Goal: Task Accomplishment & Management: Manage account settings

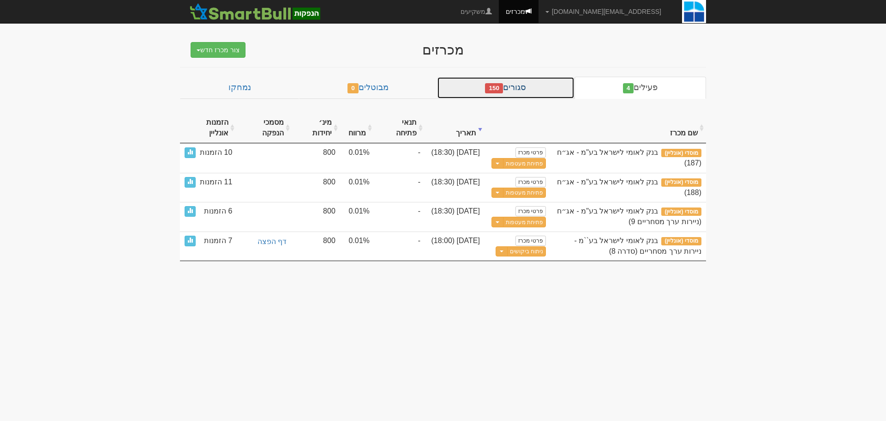
click at [523, 85] on link "סגורים 150" at bounding box center [506, 88] width 138 height 22
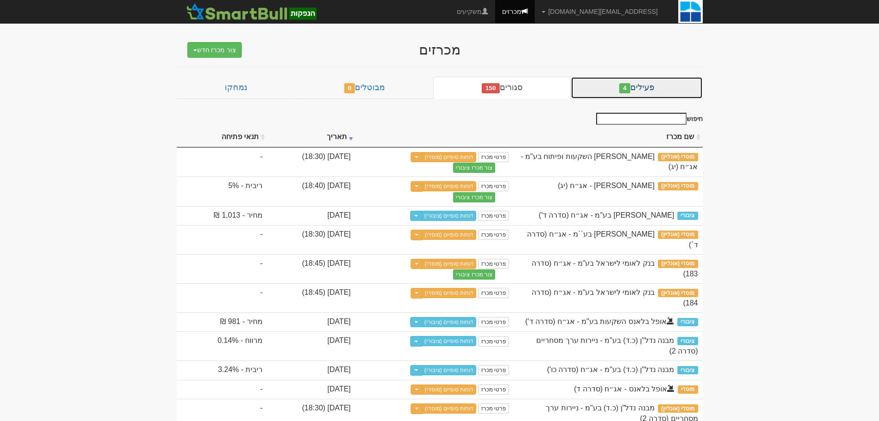
click at [662, 85] on link "פעילים 4" at bounding box center [637, 88] width 132 height 22
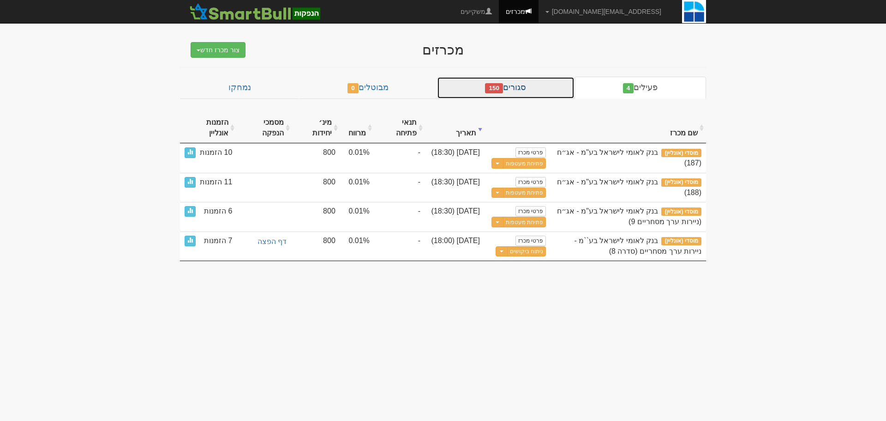
click at [556, 95] on link "סגורים 150" at bounding box center [506, 88] width 138 height 22
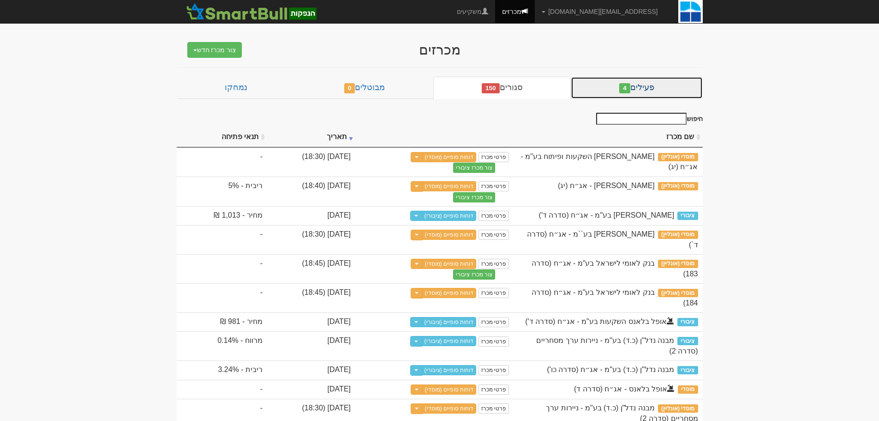
click at [607, 87] on link "פעילים 4" at bounding box center [637, 88] width 132 height 22
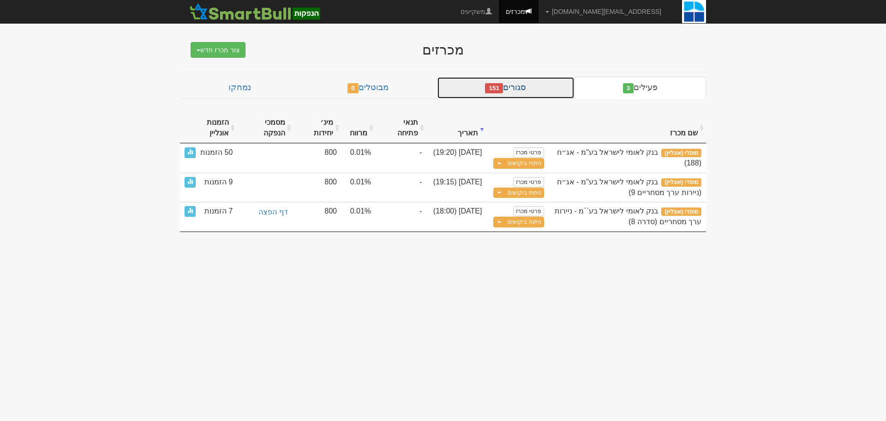
click at [541, 91] on link "סגורים 151" at bounding box center [506, 88] width 138 height 22
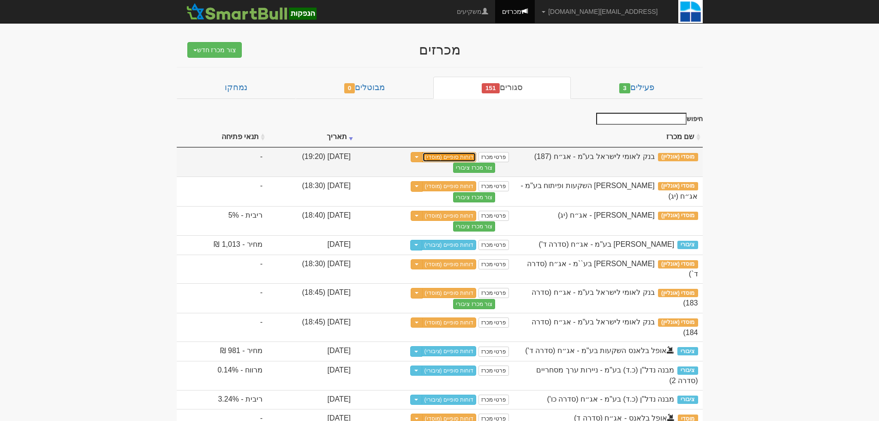
click at [477, 156] on link "דוחות סופיים (מוסדי)" at bounding box center [449, 157] width 54 height 10
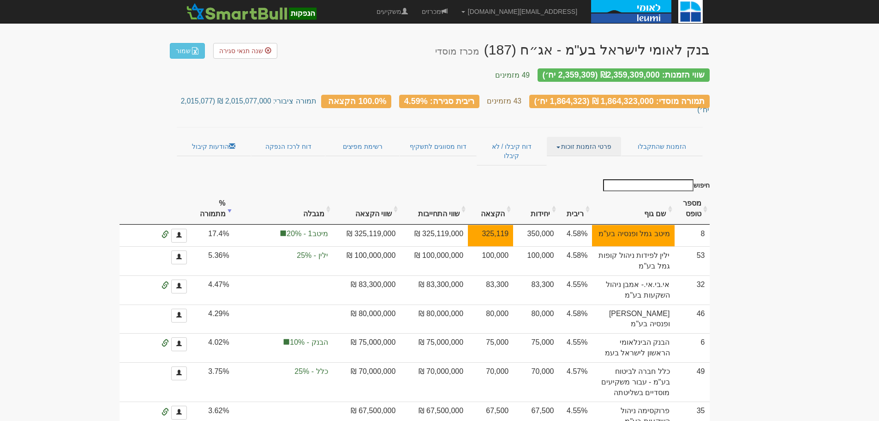
click at [560, 146] on span at bounding box center [559, 147] width 4 height 2
click at [581, 158] on link "אנשי קשר וחשבונות" at bounding box center [584, 164] width 73 height 12
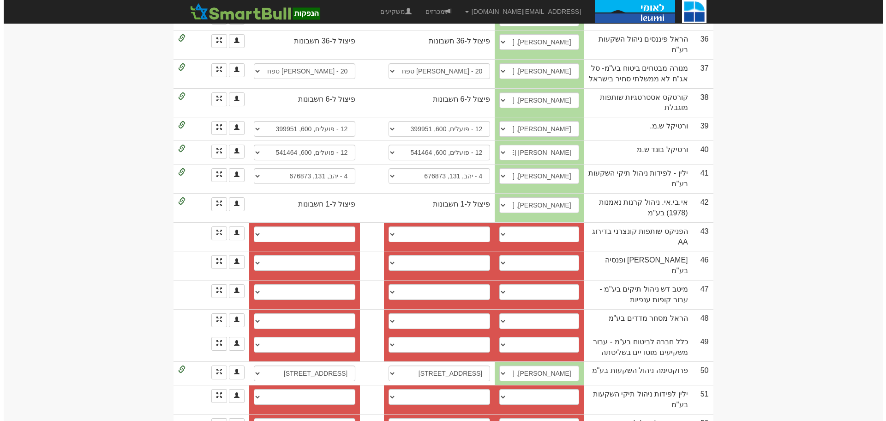
scroll to position [1063, 0]
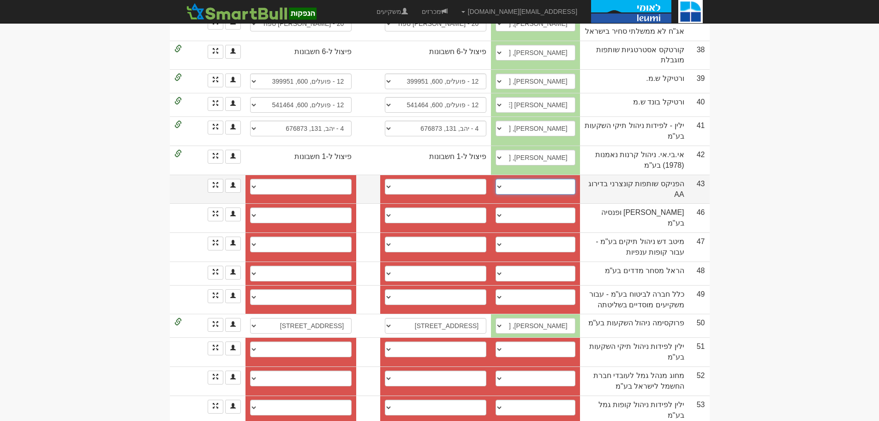
click at [519, 179] on select "עינת רגב, 0546870885, EinatR1@fnx.co.il עינת רגב, 054-6870885, einatr1@fnx.co.i…" at bounding box center [535, 187] width 79 height 16
select select "6580aa550f90daa3e0e0950f"
click at [514, 179] on select "עינת רגב, 0546870885, EinatR1@fnx.co.il עינת רגב, 054-6870885, einatr1@fnx.co.i…" at bounding box center [535, 187] width 79 height 16
click at [399, 179] on select "פועלים (12), 600, 495225 פועלים (12), 600, 495225 חשבון חדש" at bounding box center [436, 187] width 102 height 16
select select "6580aa670f90daa3e0e0953d"
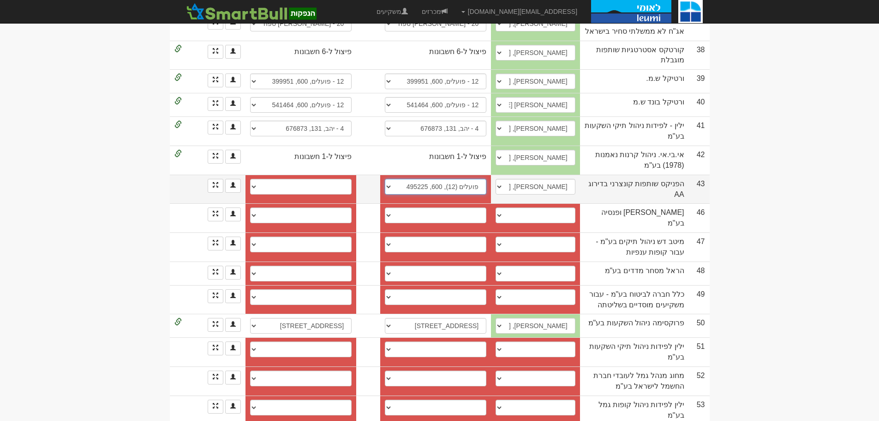
click at [394, 179] on select "פועלים (12), 600, 495225 פועלים (12), 600, 495225 חשבון חדש" at bounding box center [436, 187] width 102 height 16
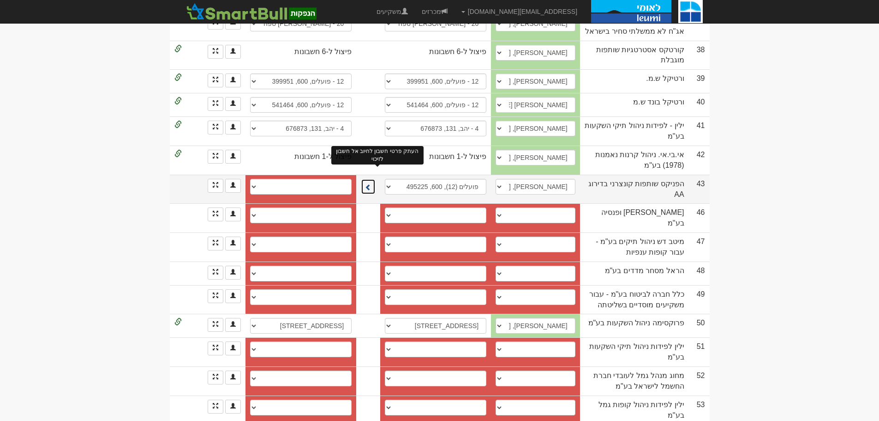
click at [372, 184] on span at bounding box center [368, 187] width 6 height 6
select select "6580aa6a0f90daa3e0e0954c"
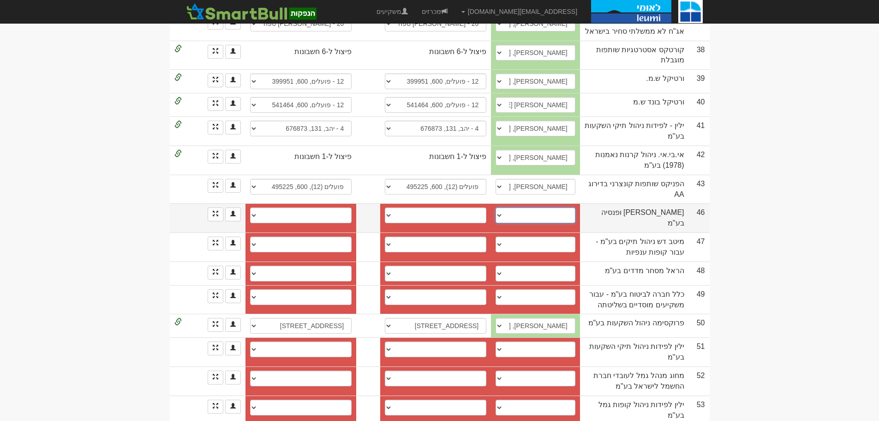
click at [516, 207] on select "אורי קרן, 0546800966, adi.cohen@more.co.il אפרת דלל, 052-3983360, efrat.dalaL@m…" at bounding box center [535, 215] width 79 height 16
select select "656edcf39d31ae0f3881c618"
click at [514, 207] on select "אורי קרן, 0546800966, adi.cohen@more.co.il אפרת דלל, 052-3983360, efrat.dalaL@m…" at bounding box center [535, 215] width 79 height 16
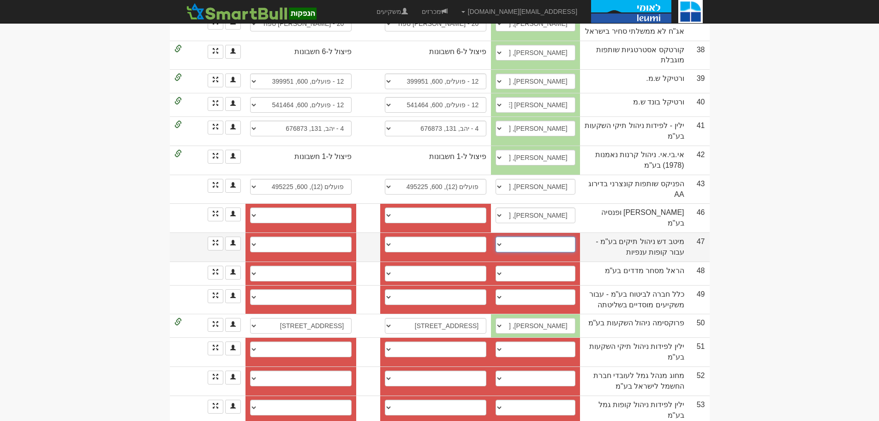
click at [518, 236] on select "עודד מנגר, 054-4355480, Oded.Manger@meitav.co.il צחי דביר, 054-6648885, tzachi.…" at bounding box center [535, 244] width 79 height 16
select select "637f67b84ddd656d09f15ddc"
click at [514, 236] on select "עודד מנגר, 054-4355480, Oded.Manger@meitav.co.il צחי דביר, 054-6648885, tzachi.…" at bounding box center [535, 244] width 79 height 16
click at [220, 236] on link at bounding box center [216, 243] width 16 height 14
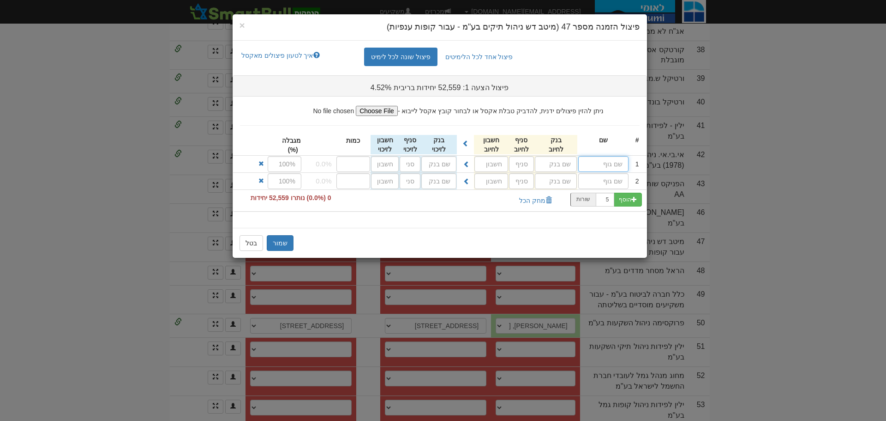
click at [601, 161] on input "text" at bounding box center [603, 164] width 50 height 16
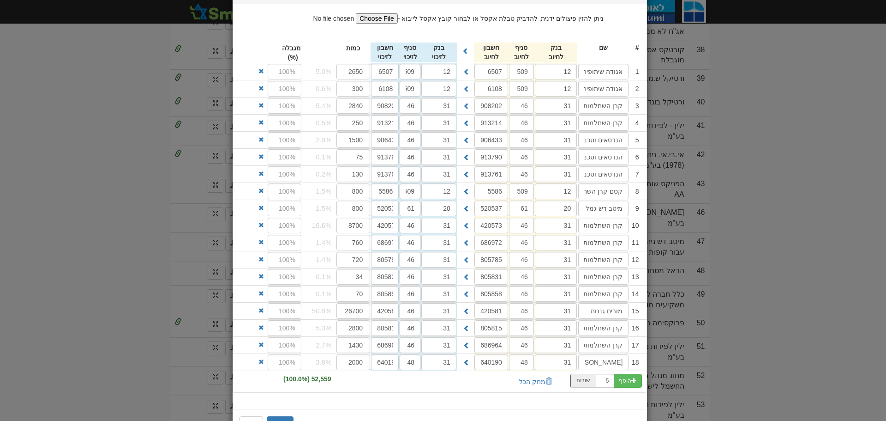
scroll to position [125, 0]
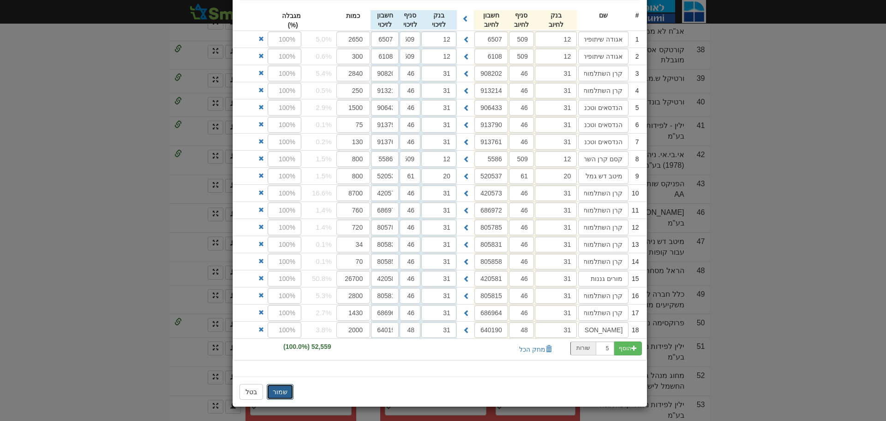
click at [286, 393] on button "שמור" at bounding box center [280, 392] width 27 height 16
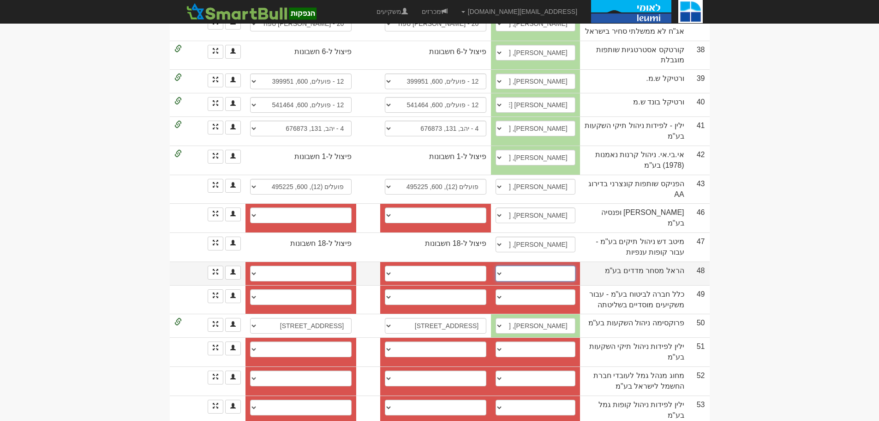
click at [516, 265] on select "נועם בצלאל, 054-8070735, noambt@harel-finance.co.il אלכס רובין, 052-5553893, al…" at bounding box center [535, 273] width 79 height 16
click at [517, 265] on select "נועם בצלאל, 054-8070735, noambt@harel-finance.co.il אלכס רובין, 052-5553893, al…" at bounding box center [535, 273] width 79 height 16
select select "new_contact"
click at [517, 265] on select "נועם בצלאל, 054-8070735, noambt@harel-finance.co.il אלכס רובין, 052-5553893, al…" at bounding box center [535, 273] width 79 height 16
select select
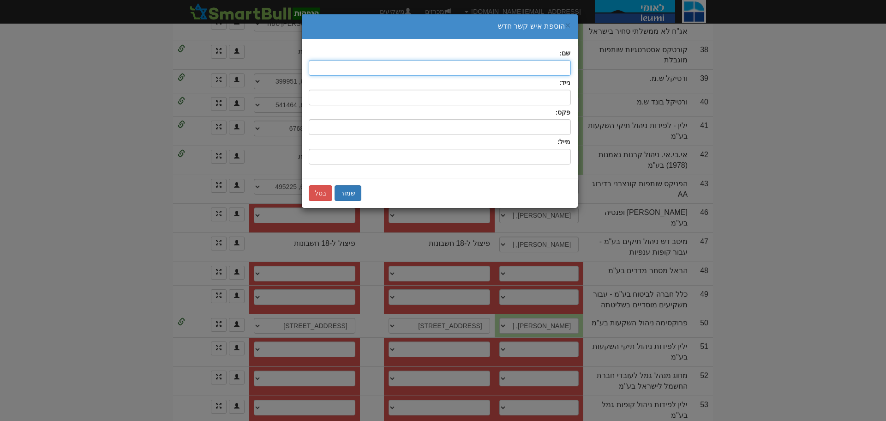
click at [554, 69] on input "text" at bounding box center [440, 68] width 262 height 16
type input "גבריאל איתן סבן"
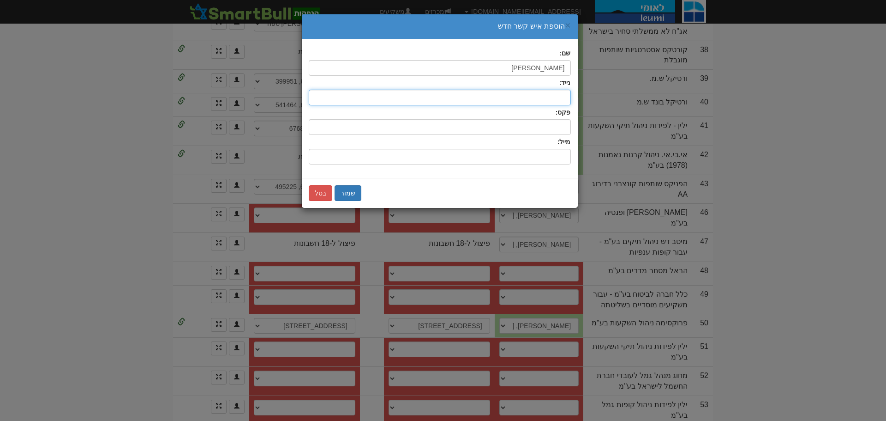
click at [541, 98] on input "text" at bounding box center [440, 98] width 262 height 16
type input "054-5789536"
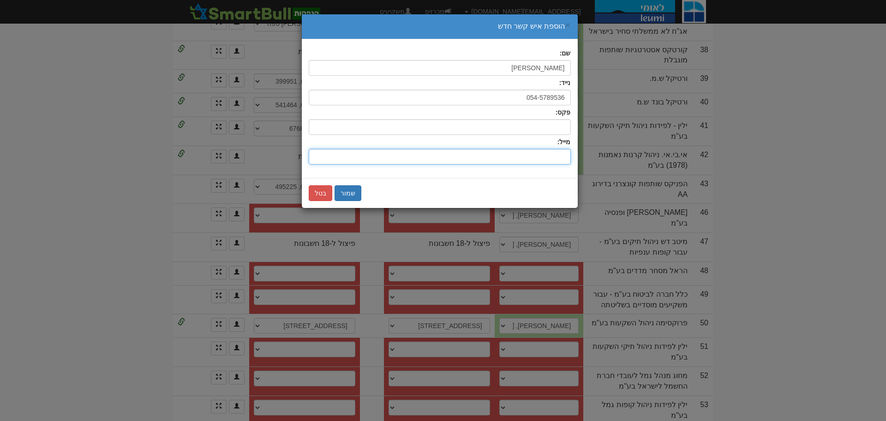
click at [510, 156] on input "שם:" at bounding box center [440, 157] width 262 height 16
paste input "[PERSON_NAME][EMAIL_ADDRESS][DOMAIN_NAME]"
type input "[PERSON_NAME][EMAIL_ADDRESS][DOMAIN_NAME]"
click at [348, 194] on button "שמור" at bounding box center [348, 193] width 27 height 16
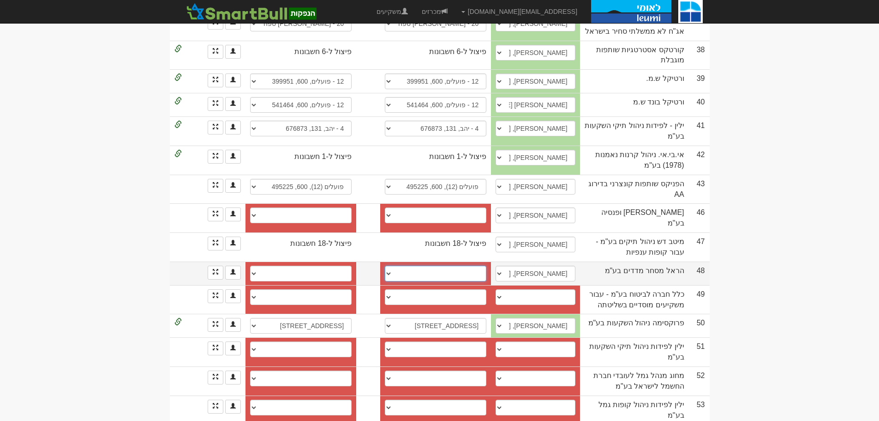
click at [397, 265] on select "בינלאומי (31), 046, 888023 חשבון חדש" at bounding box center [436, 273] width 102 height 16
select select "5ed53f8cc00fe80004b76dbd"
click at [394, 265] on select "בינלאומי (31), 046, 888023 חשבון חדש" at bounding box center [436, 273] width 102 height 16
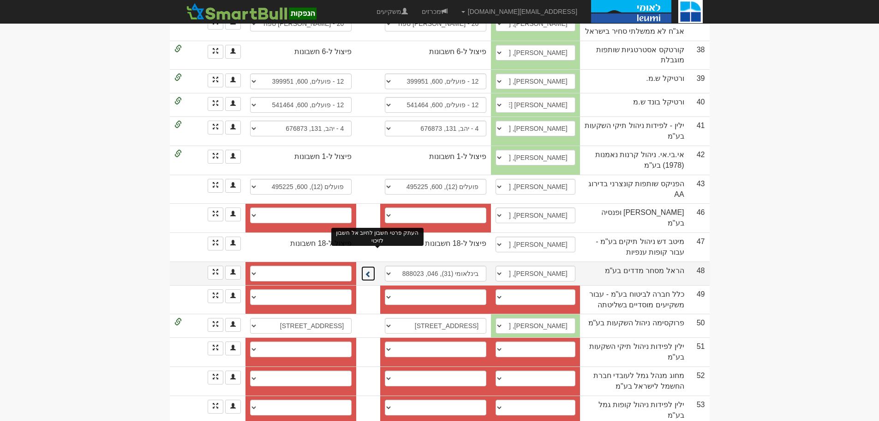
click at [376, 265] on button at bounding box center [368, 273] width 15 height 16
select select "5ed53f90c00fe80004b76dbe"
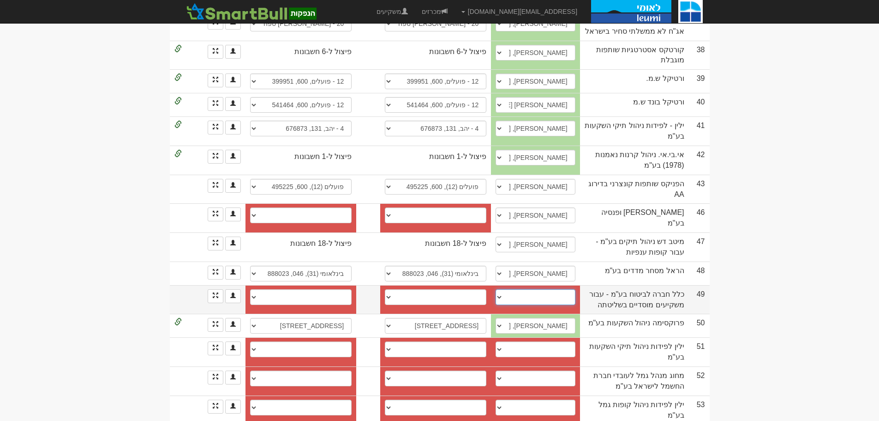
click at [517, 289] on select "קטי ברכה, 0546557155, kettyb@clal-ins.co.il ליאור מאיר, 054-2560002, liormei@cl…" at bounding box center [535, 297] width 79 height 16
select select "new_contact"
click at [517, 289] on select "קטי ברכה, 0546557155, kettyb@clal-ins.co.il ליאור מאיר, 054-2560002, liormei@cl…" at bounding box center [535, 297] width 79 height 16
select select
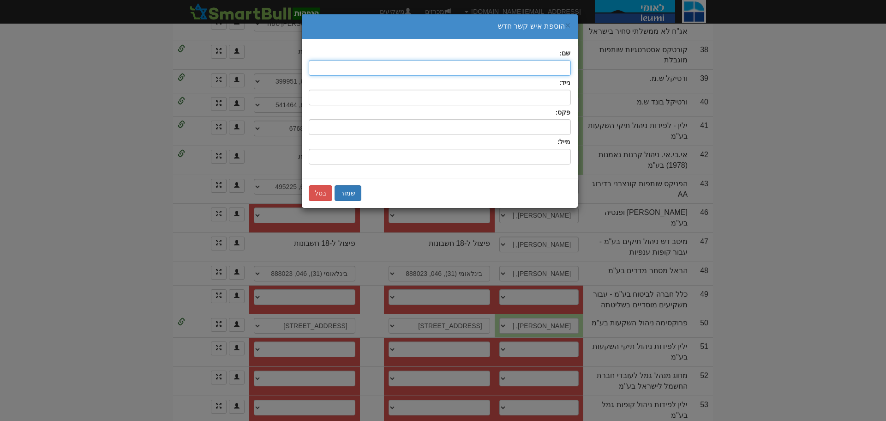
click at [557, 67] on input "text" at bounding box center [440, 68] width 262 height 16
type input "דורון איזקס"
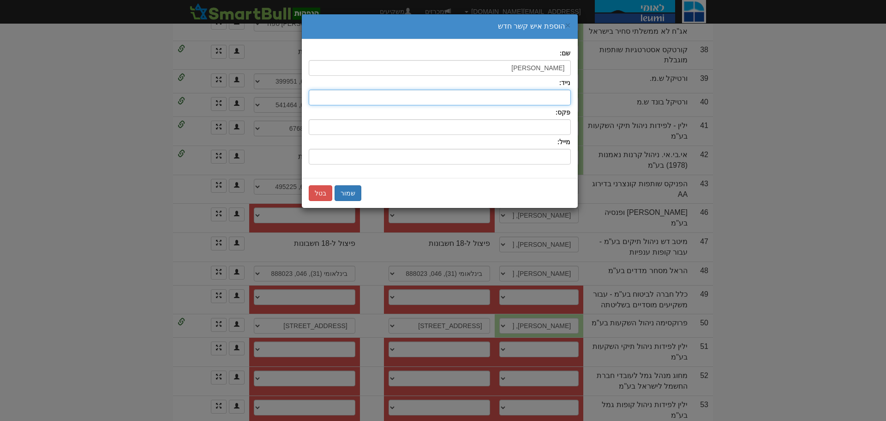
click at [561, 93] on input "text" at bounding box center [440, 98] width 262 height 16
type input "054-4661158"
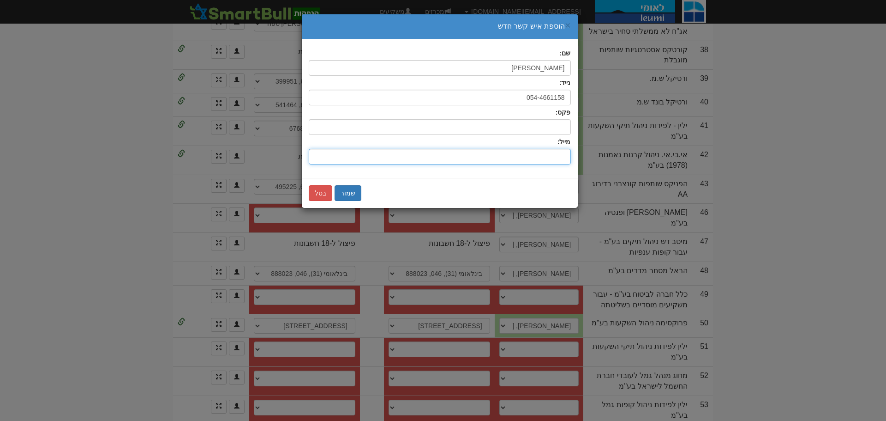
click at [542, 156] on input "שם:" at bounding box center [440, 157] width 262 height 16
type input "doroni@clal-ins.co.il"
click at [347, 193] on button "שמור" at bounding box center [348, 193] width 27 height 16
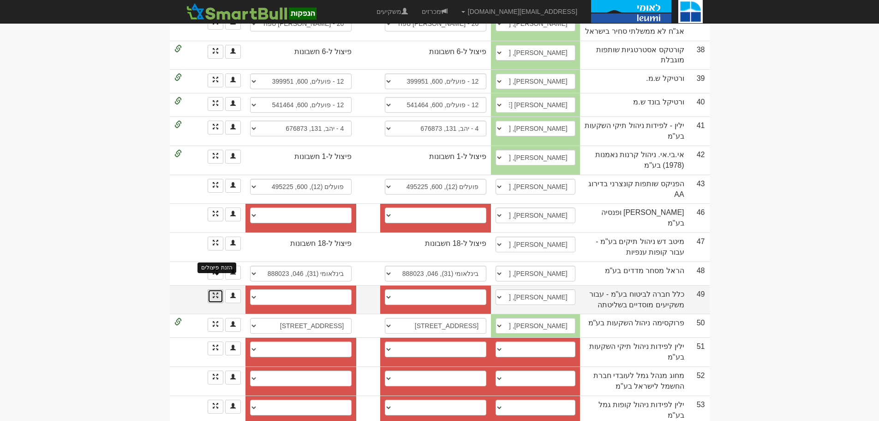
click at [215, 292] on span at bounding box center [216, 295] width 6 height 6
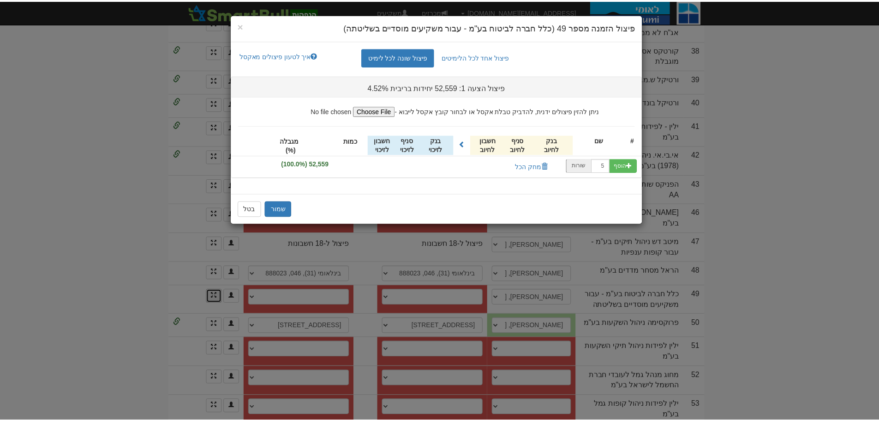
scroll to position [0, 0]
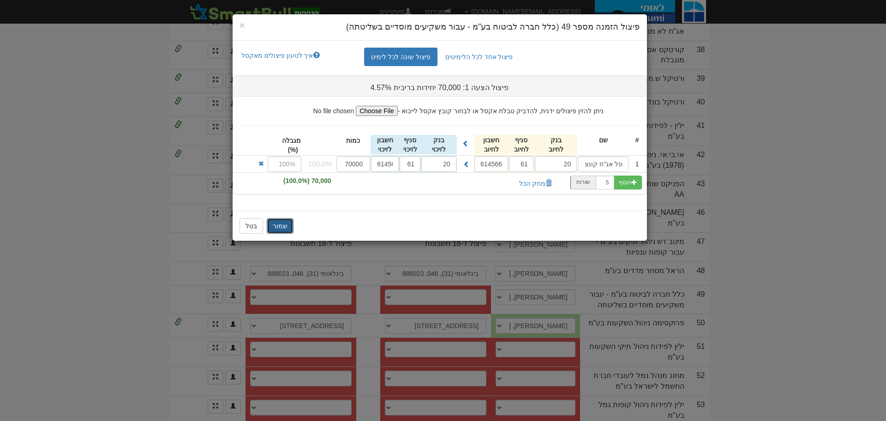
click at [282, 223] on button "שמור" at bounding box center [280, 226] width 27 height 16
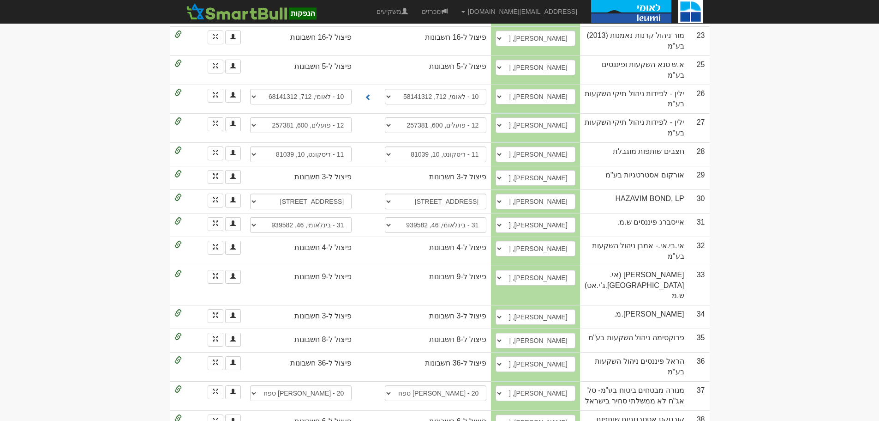
scroll to position [463, 0]
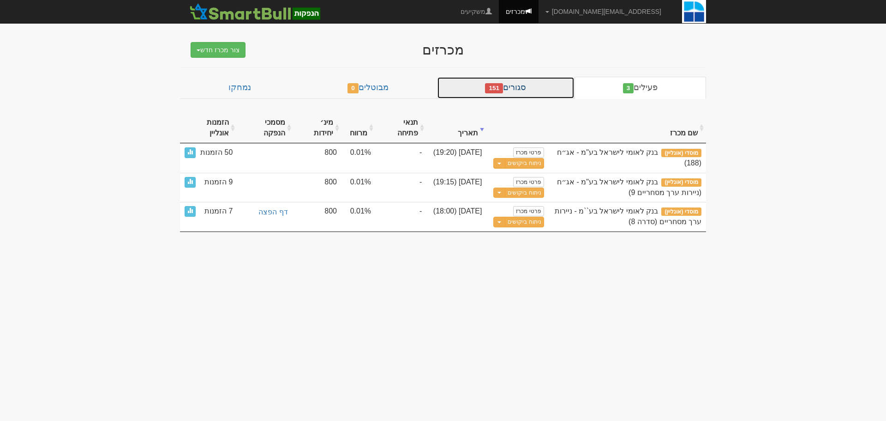
click at [531, 85] on link "סגורים 151" at bounding box center [506, 88] width 138 height 22
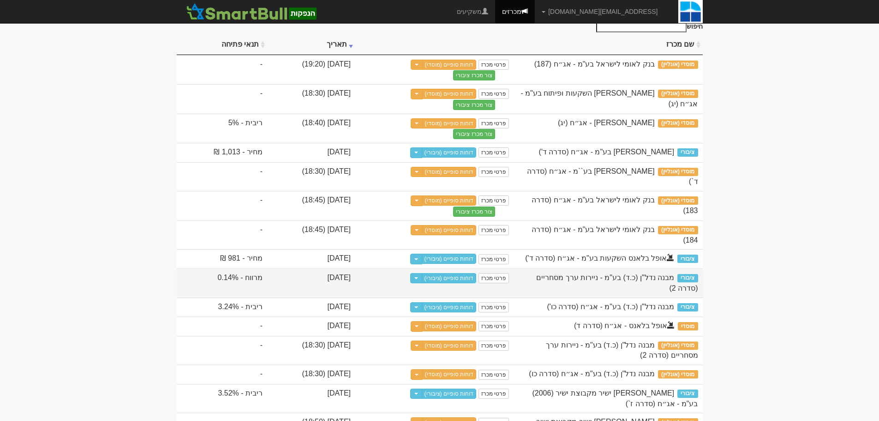
scroll to position [138, 0]
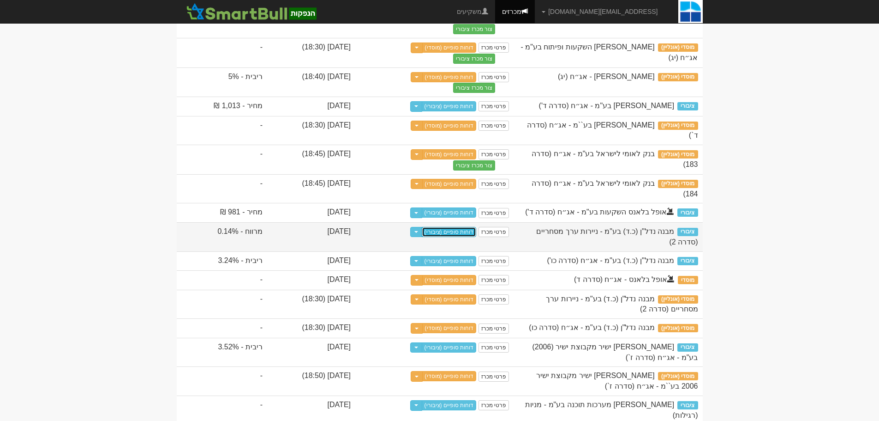
click at [477, 230] on link "דוחות סופיים (ציבורי)" at bounding box center [449, 232] width 55 height 10
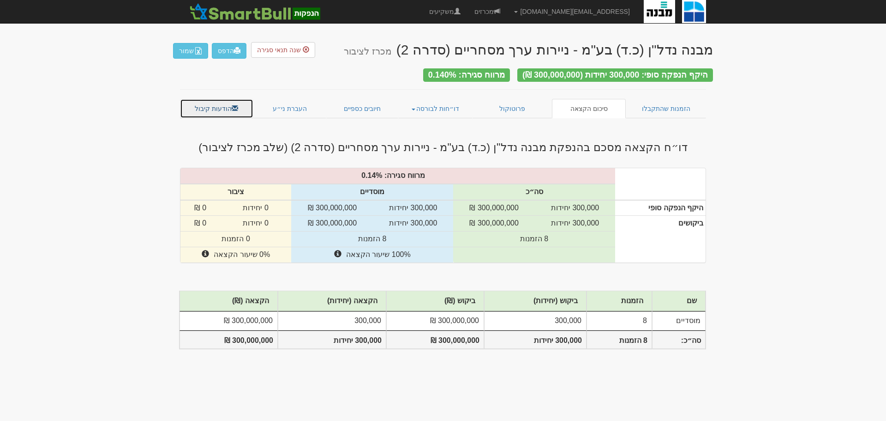
click at [210, 106] on link "הודעות קיבול" at bounding box center [216, 108] width 73 height 19
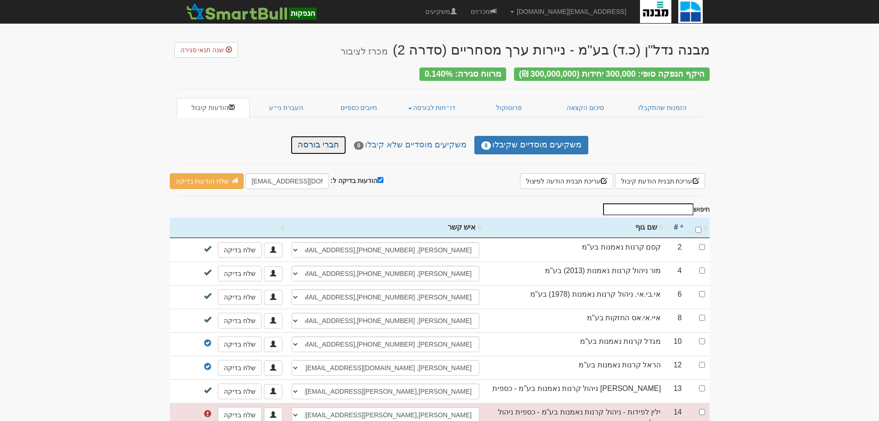
click at [331, 144] on link "חברי בורסה" at bounding box center [318, 145] width 55 height 18
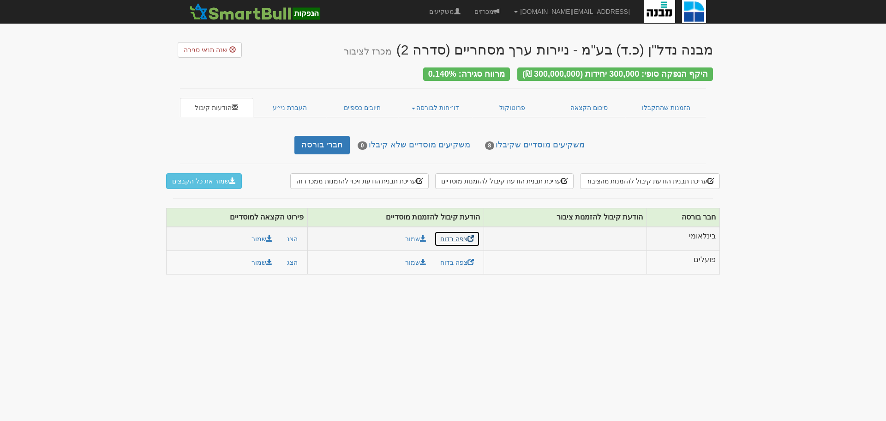
click at [449, 235] on link "צפה בדוח" at bounding box center [457, 239] width 46 height 16
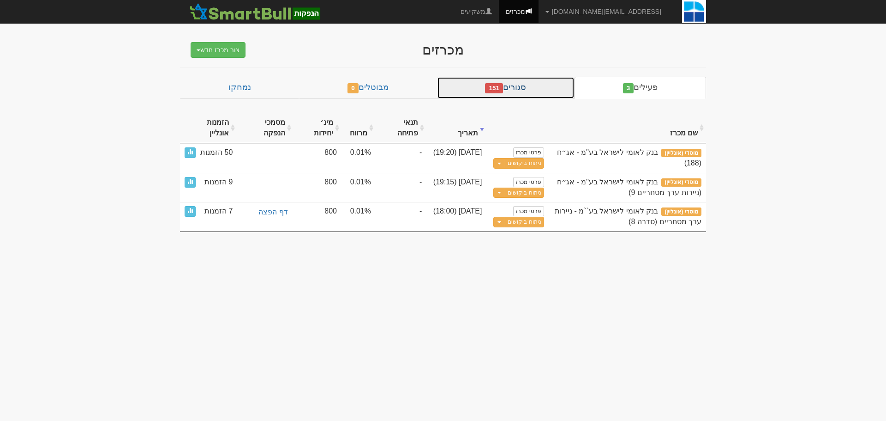
click at [526, 90] on link "סגורים 151" at bounding box center [506, 88] width 138 height 22
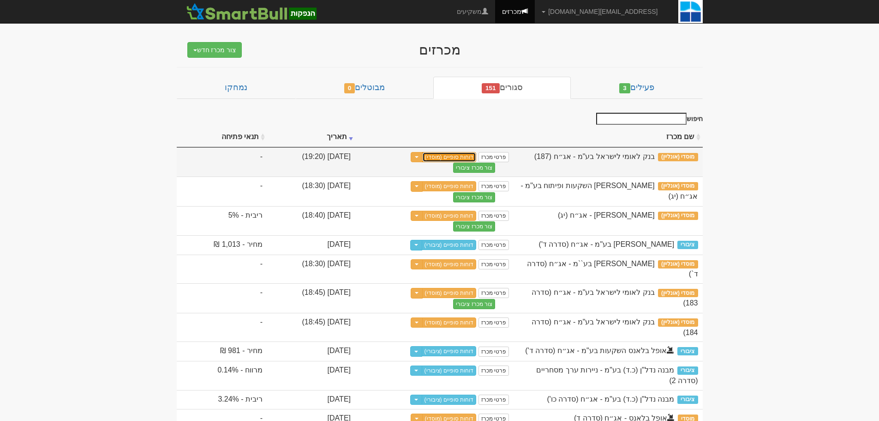
click at [477, 158] on link "דוחות סופיים (מוסדי)" at bounding box center [449, 157] width 54 height 10
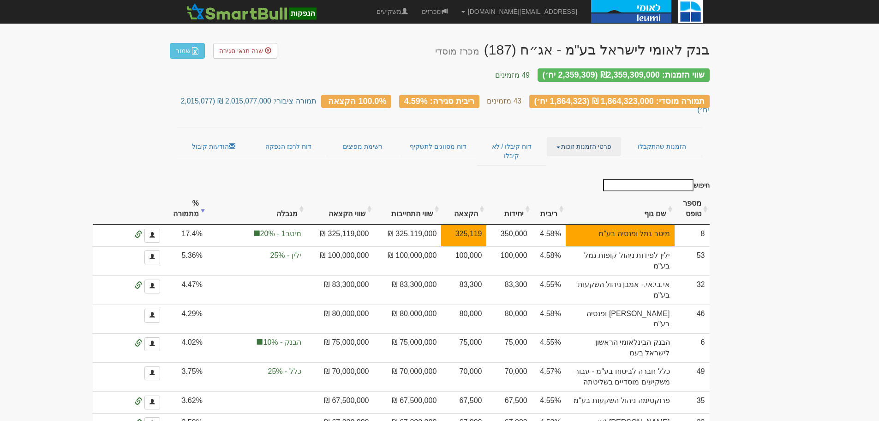
click at [584, 137] on link "פרטי הזמנות זוכות" at bounding box center [584, 146] width 74 height 19
click at [574, 158] on link "אנשי קשר וחשבונות" at bounding box center [584, 164] width 73 height 12
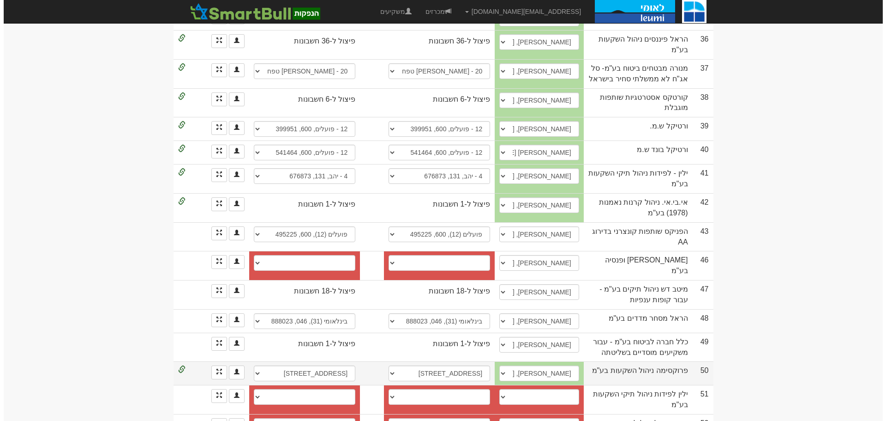
scroll to position [1063, 0]
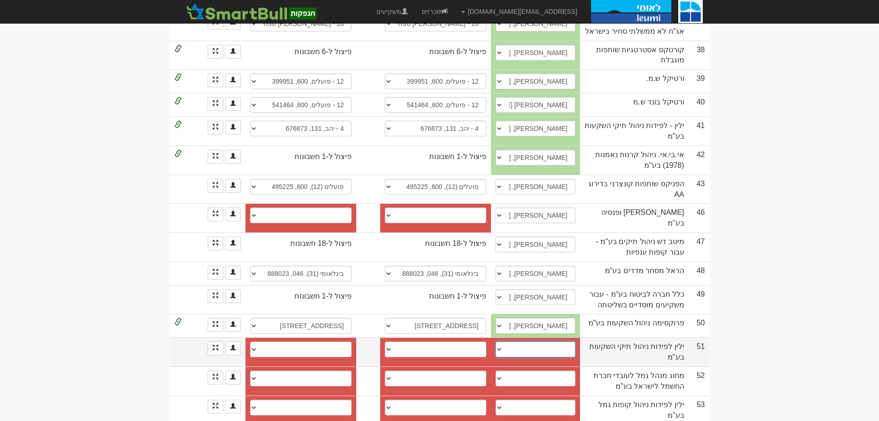
click at [516, 341] on select "[PERSON_NAME] [PERSON_NAME], 0548002014, [EMAIL_ADDRESS][DOMAIN_NAME] [PERSON_N…" at bounding box center [535, 349] width 79 height 16
select select "623a312e8d6f768cf10ddfc8"
click at [514, 341] on select "אור פריש, 0548002014, frish@yl-invest.co.il דוד אלטרמן, 0545858084, davidal@yl-…" at bounding box center [535, 349] width 79 height 16
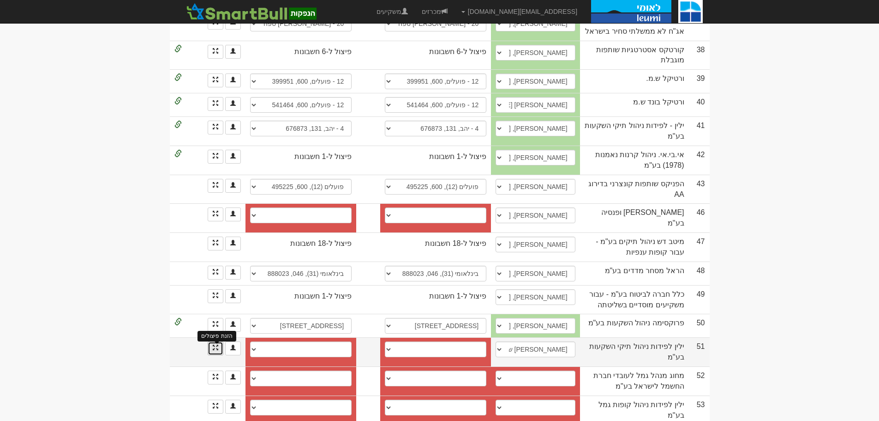
click at [216, 344] on span at bounding box center [216, 347] width 6 height 6
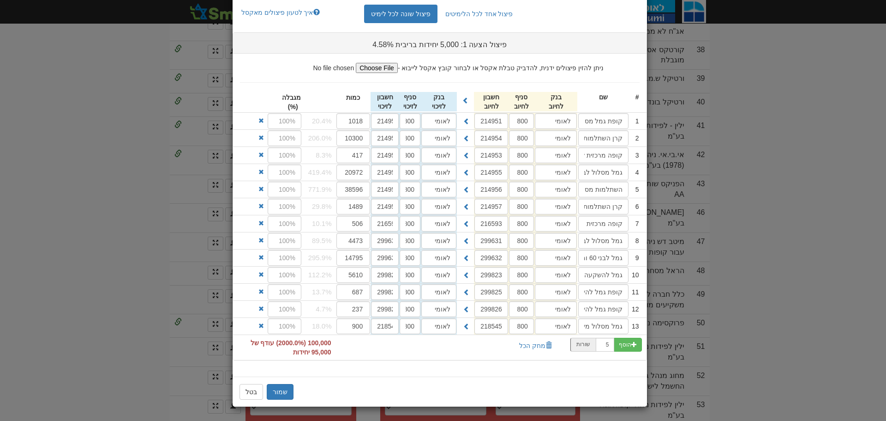
scroll to position [0, 0]
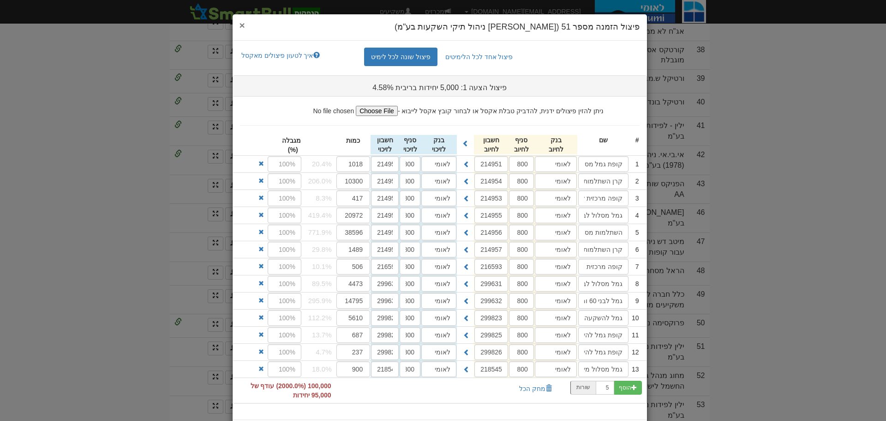
click at [245, 20] on span "×" at bounding box center [243, 25] width 6 height 11
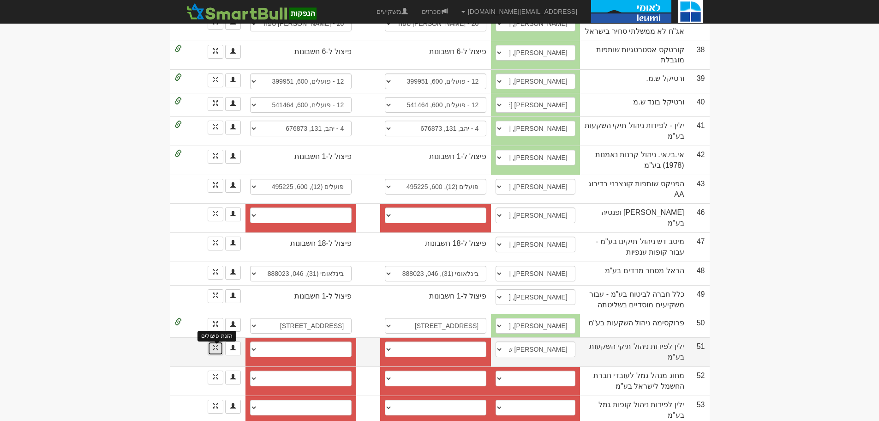
click at [215, 344] on span at bounding box center [216, 347] width 6 height 6
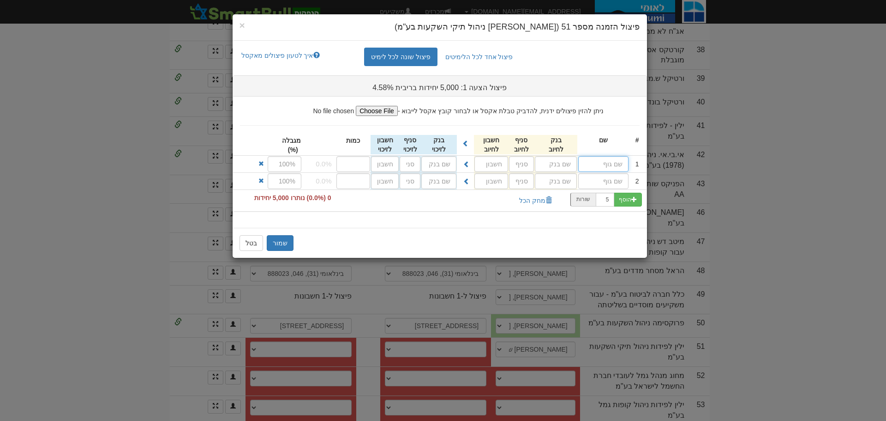
click at [608, 166] on input "text" at bounding box center [603, 164] width 50 height 16
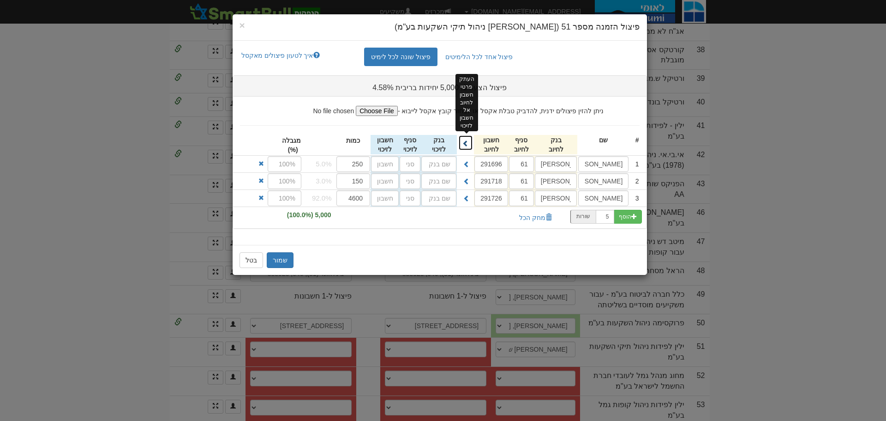
click at [467, 141] on span at bounding box center [466, 143] width 6 height 6
type input "מזרחי"
type input "61"
type input "291696"
type input "מזרחי"
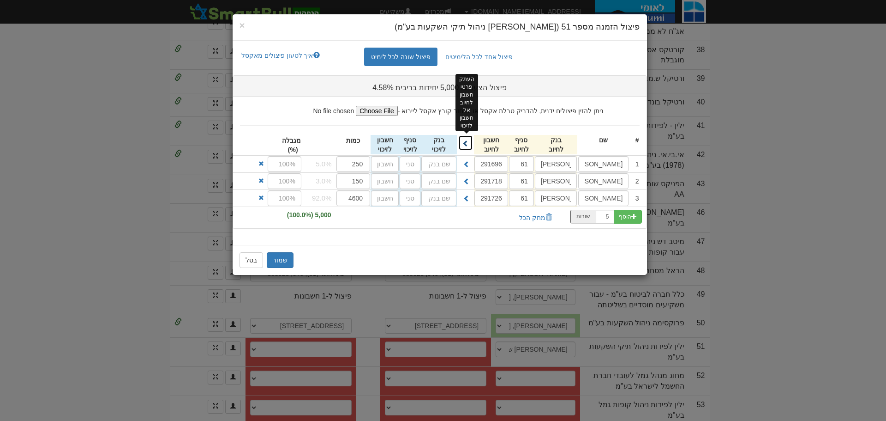
type input "61"
type input "291718"
type input "מזרחי"
type input "61"
type input "291726"
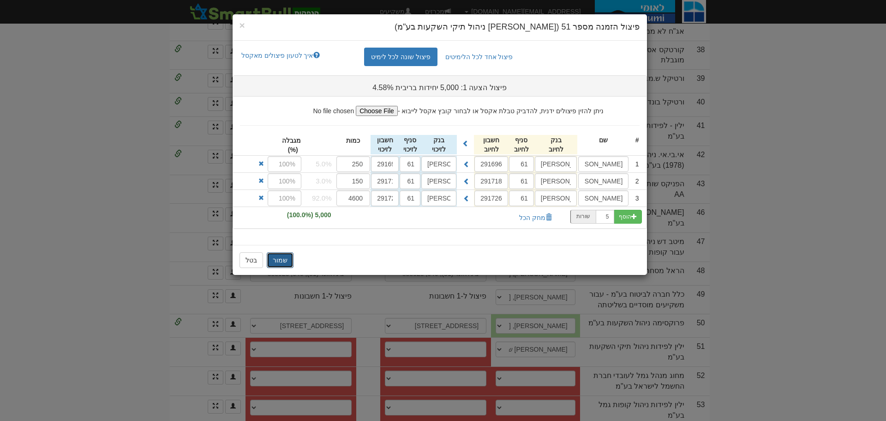
click at [283, 257] on button "שמור" at bounding box center [280, 260] width 27 height 16
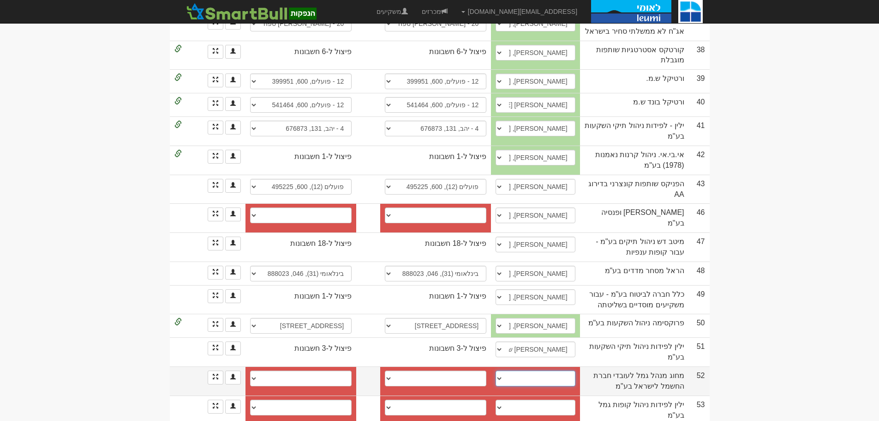
click at [517, 370] on select "[PERSON_NAME], 054-3343347, [PERSON_NAME][EMAIL_ADDRESS][DOMAIN_NAME] [PERSON_N…" at bounding box center [535, 378] width 79 height 16
select select "60be4ed84477760004c429a8"
click at [514, 370] on select "[PERSON_NAME], 054-3343347, [PERSON_NAME][EMAIL_ADDRESS][DOMAIN_NAME] [PERSON_N…" at bounding box center [535, 378] width 79 height 16
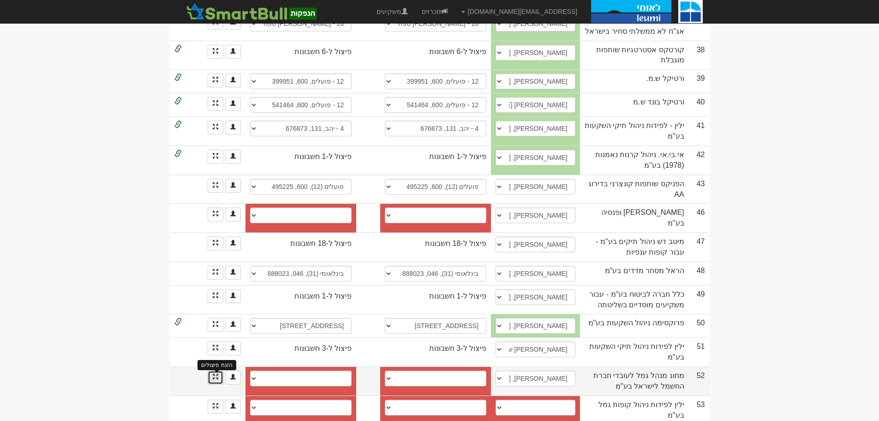
click at [217, 373] on span at bounding box center [216, 376] width 6 height 6
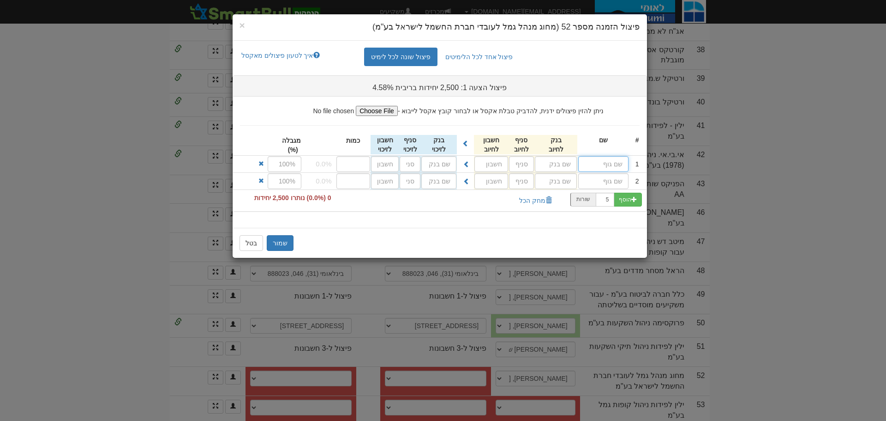
click at [619, 164] on input "text" at bounding box center [603, 164] width 50 height 16
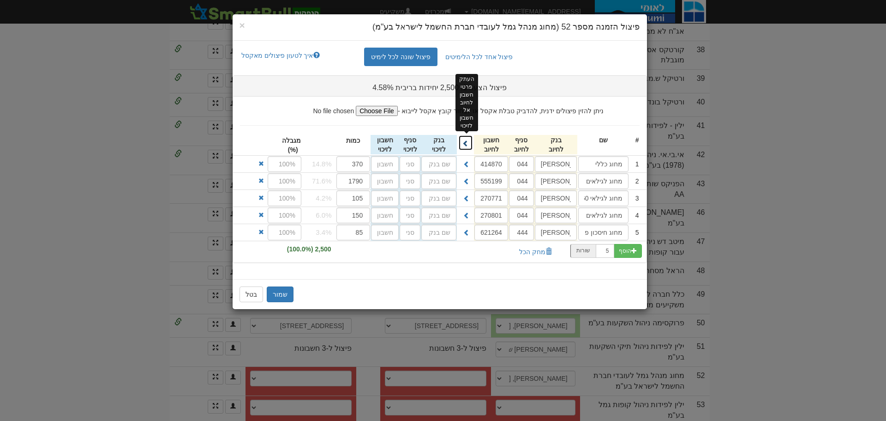
click at [466, 141] on span at bounding box center [466, 143] width 6 height 6
type input "מזרחי"
type input "044"
type input "414870"
type input "מזרחי"
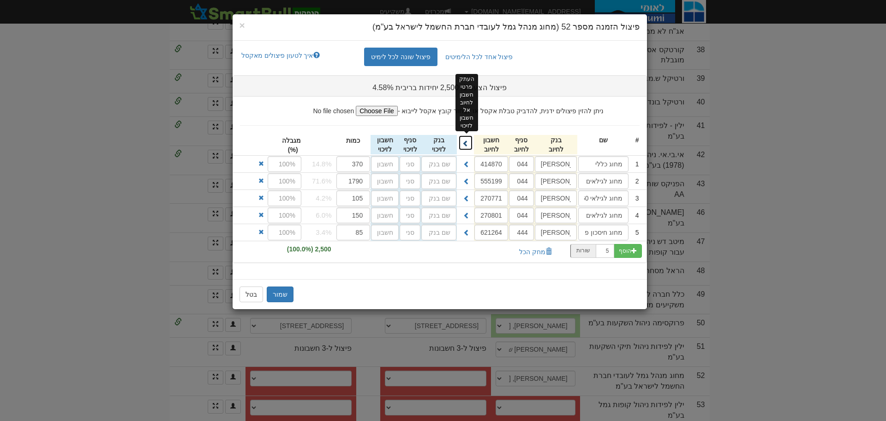
type input "044"
type input "555199"
type input "מזרחי"
type input "044"
type input "270771"
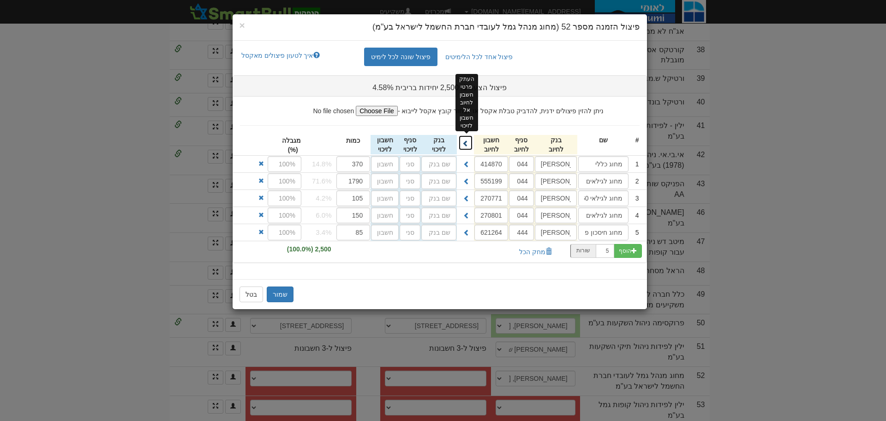
type input "מזרחי"
type input "044"
type input "270801"
type input "מזרחי"
type input "444"
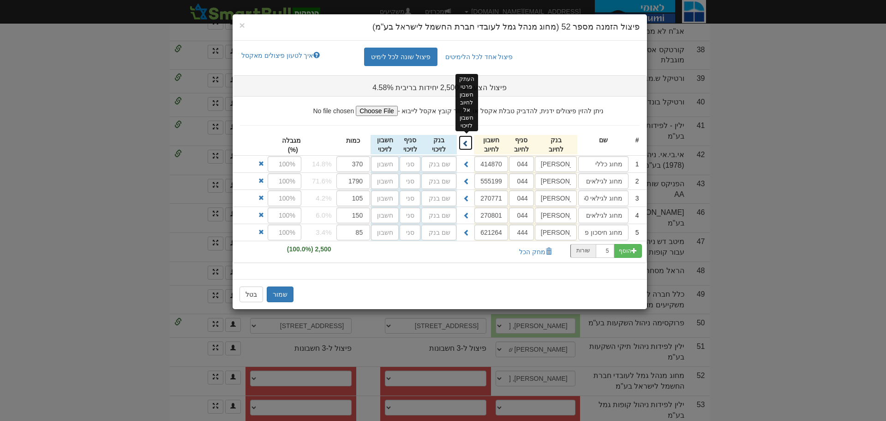
type input "621264"
click at [282, 294] on button "שמור" at bounding box center [280, 294] width 27 height 16
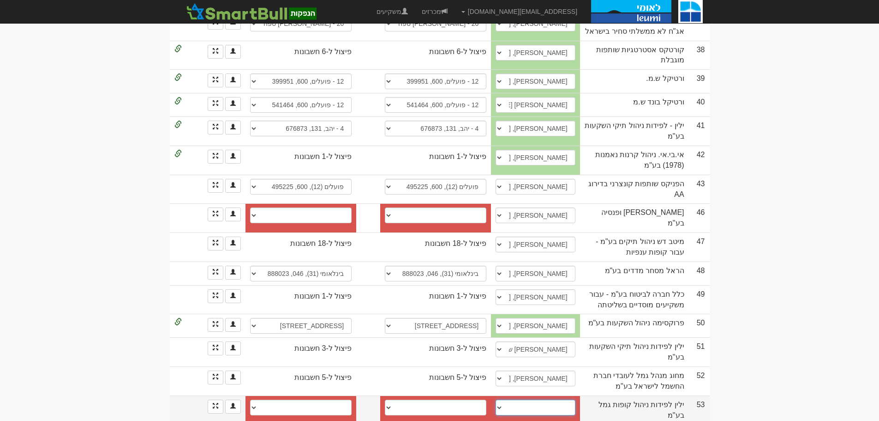
click at [516, 399] on select "איתי/ רן, 03-7132359 03-7118444, rinat@yl-invest.co.il כרמל , 054-6750088, carm…" at bounding box center [535, 407] width 79 height 16
click at [517, 399] on select "איתי/ רן, 03-7132359 03-7118444, rinat@yl-invest.co.il כרמל , 054-6750088, carm…" at bounding box center [535, 407] width 79 height 16
select select "656e13cf2c8a26a9e41ce79c"
click at [514, 399] on select "איתי/ רן, 03-7132359 03-7118444, rinat@yl-invest.co.il כרמל , 054-6750088, carm…" at bounding box center [535, 407] width 79 height 16
click at [212, 399] on link at bounding box center [216, 406] width 16 height 14
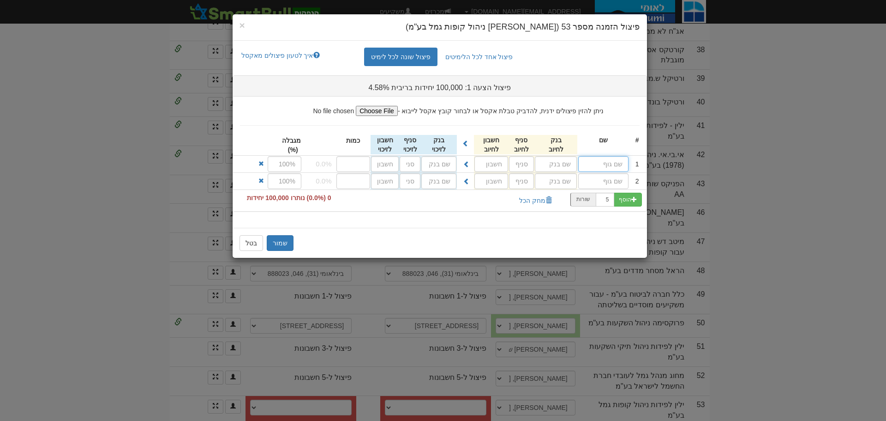
click at [601, 166] on input "text" at bounding box center [603, 164] width 50 height 16
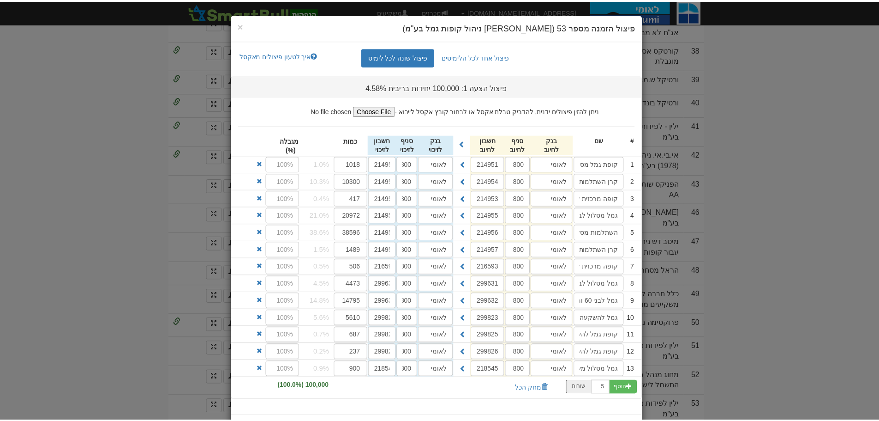
scroll to position [39, 0]
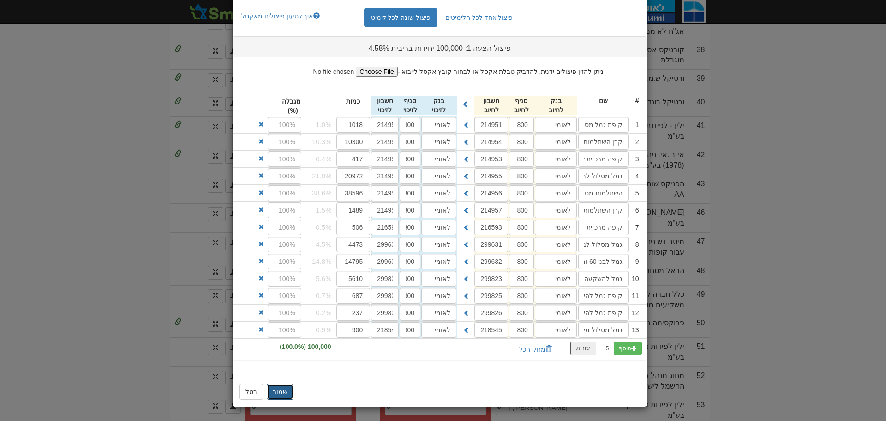
click at [282, 390] on button "שמור" at bounding box center [280, 392] width 27 height 16
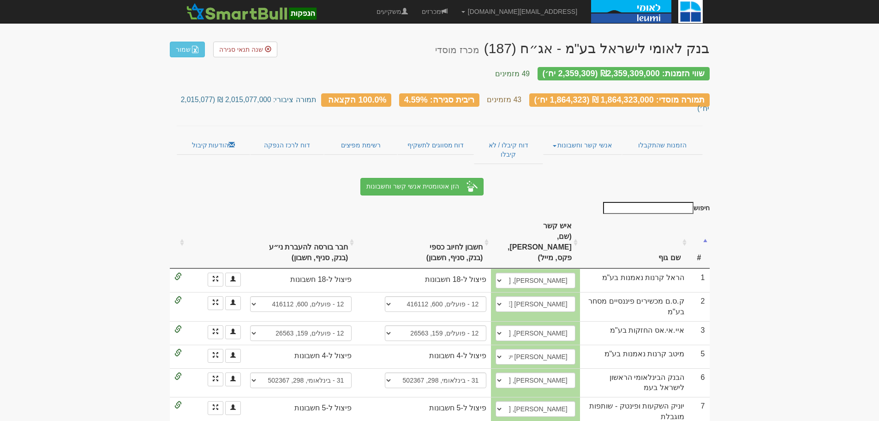
scroll to position [0, 0]
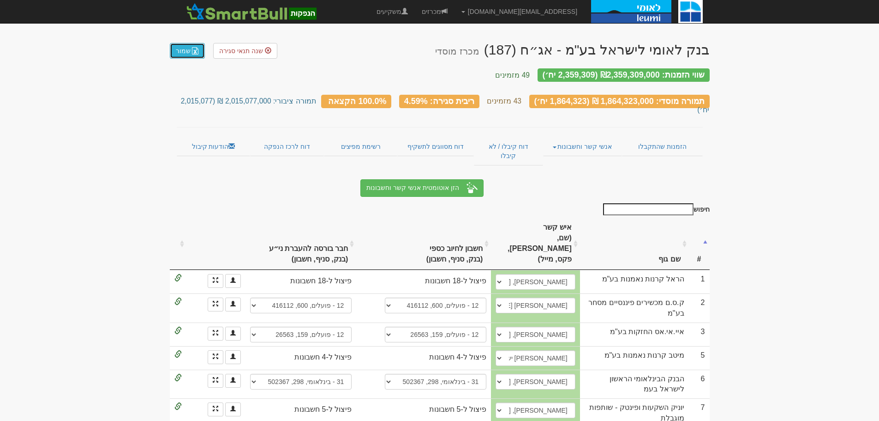
click at [190, 48] on link "שמור" at bounding box center [187, 51] width 35 height 16
click at [187, 49] on link "שמור" at bounding box center [187, 51] width 35 height 16
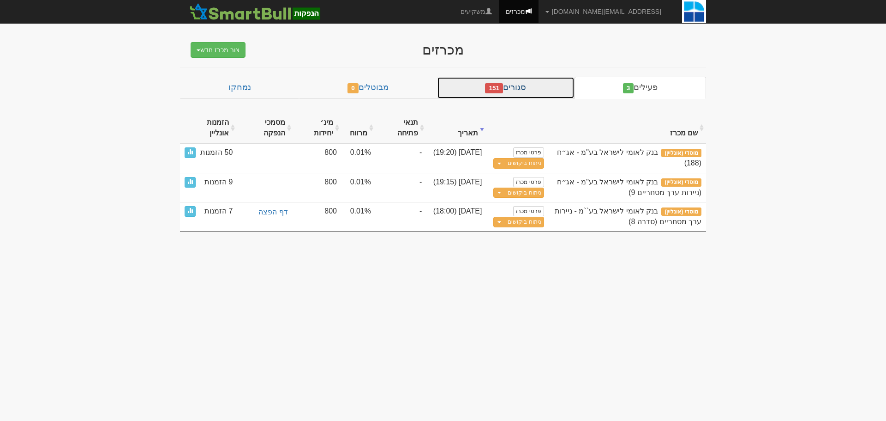
click at [526, 90] on link "סגורים 151" at bounding box center [506, 88] width 138 height 22
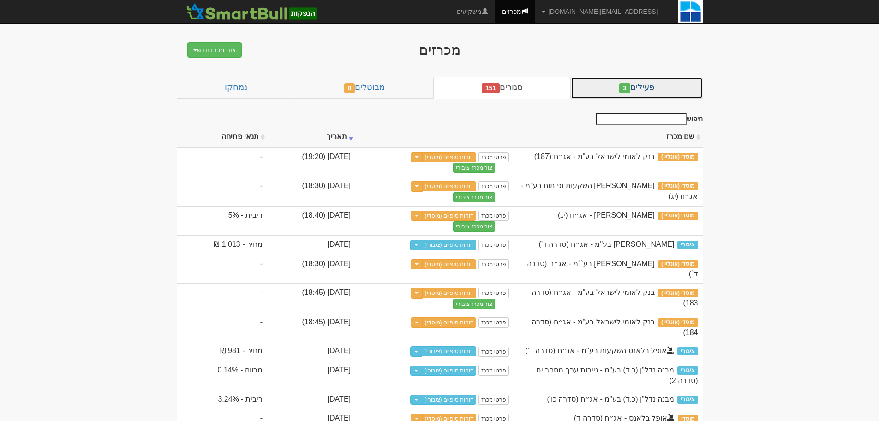
click at [645, 88] on link "פעילים 3" at bounding box center [637, 88] width 132 height 22
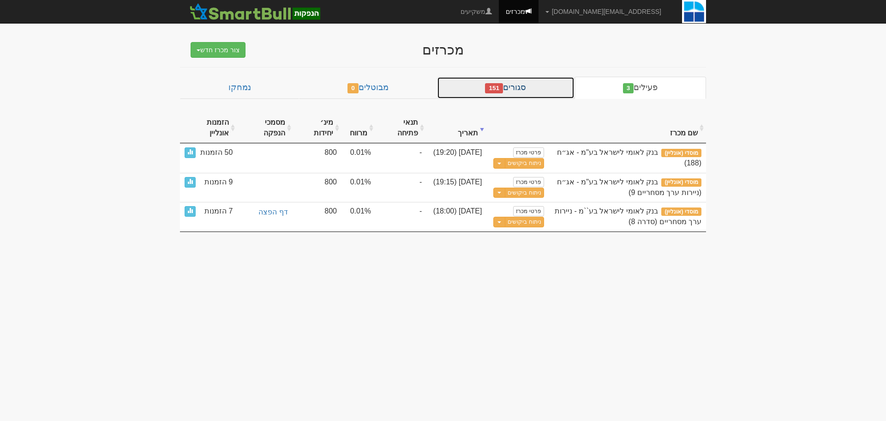
click at [543, 90] on link "סגורים 151" at bounding box center [506, 88] width 138 height 22
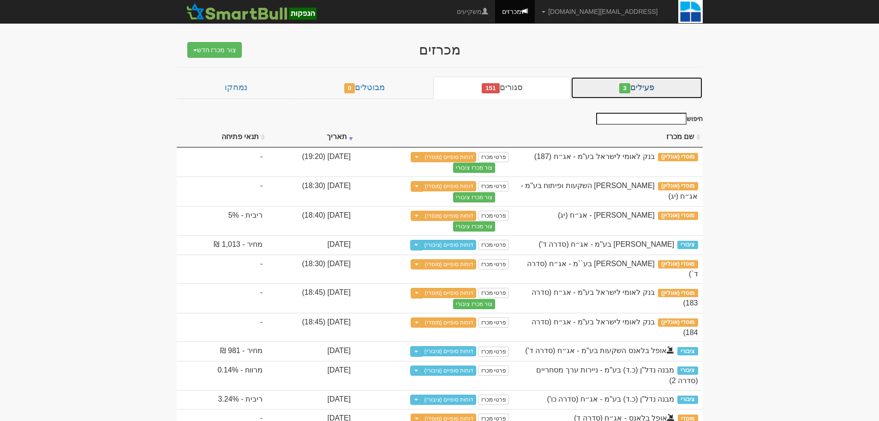
click at [650, 87] on link "פעילים 3" at bounding box center [637, 88] width 132 height 22
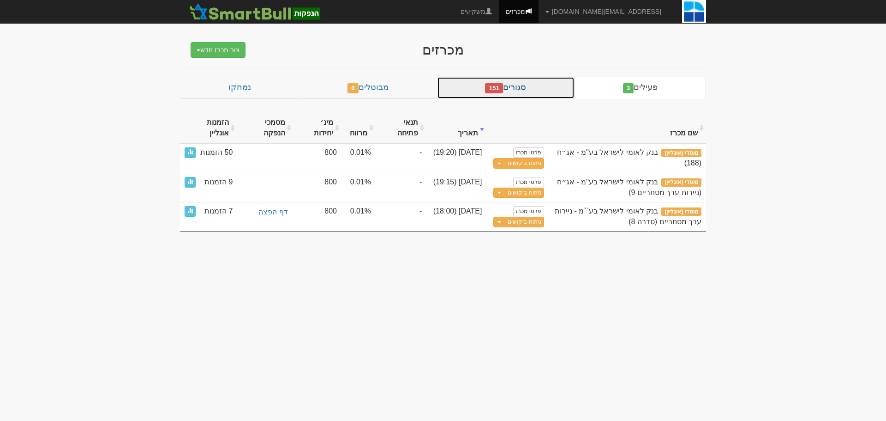
click at [552, 89] on link "סגורים 151" at bounding box center [506, 88] width 138 height 22
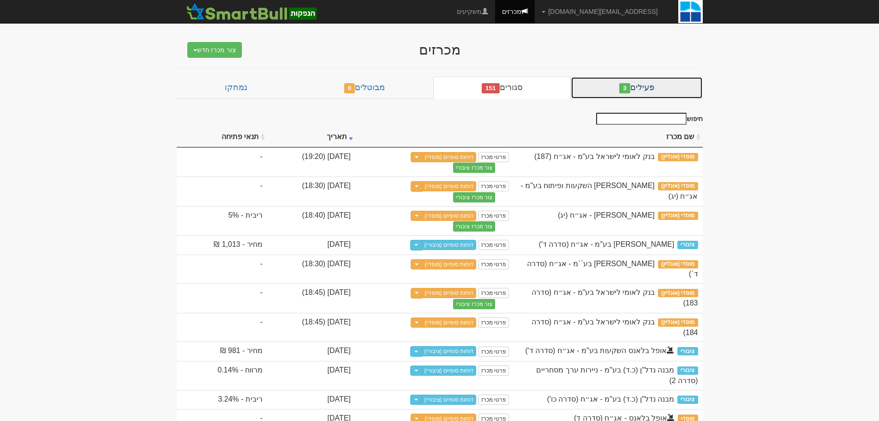
click at [659, 83] on link "פעילים 3" at bounding box center [637, 88] width 132 height 22
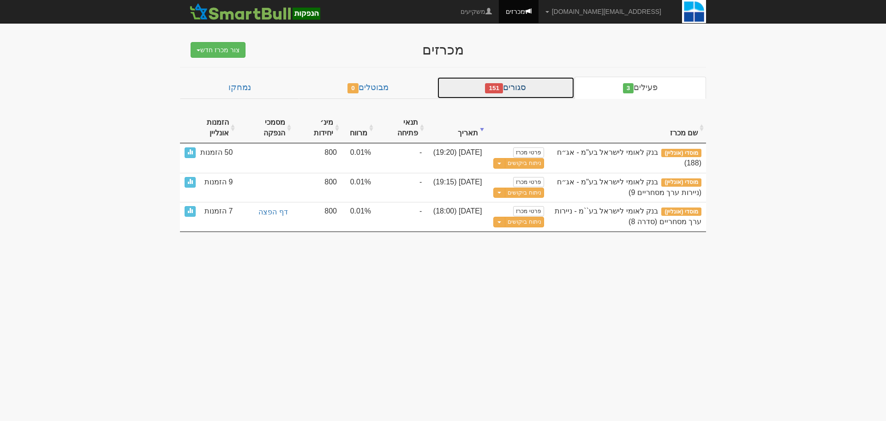
click at [536, 87] on link "סגורים 151" at bounding box center [506, 88] width 138 height 22
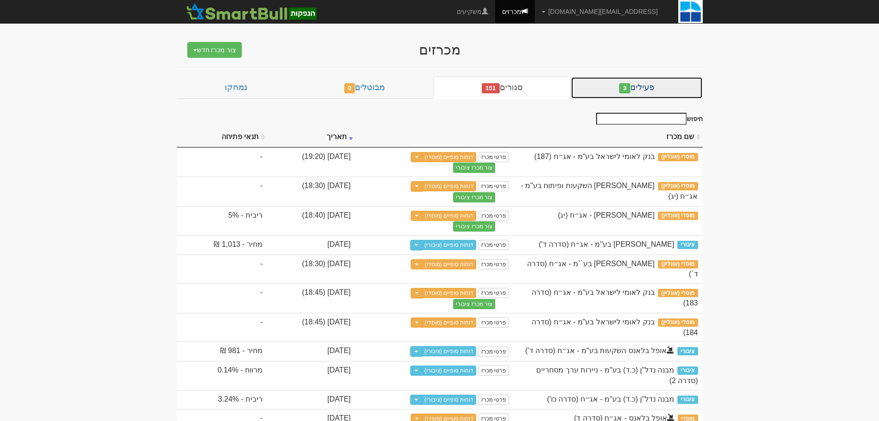
click at [610, 89] on link "פעילים 3" at bounding box center [637, 88] width 132 height 22
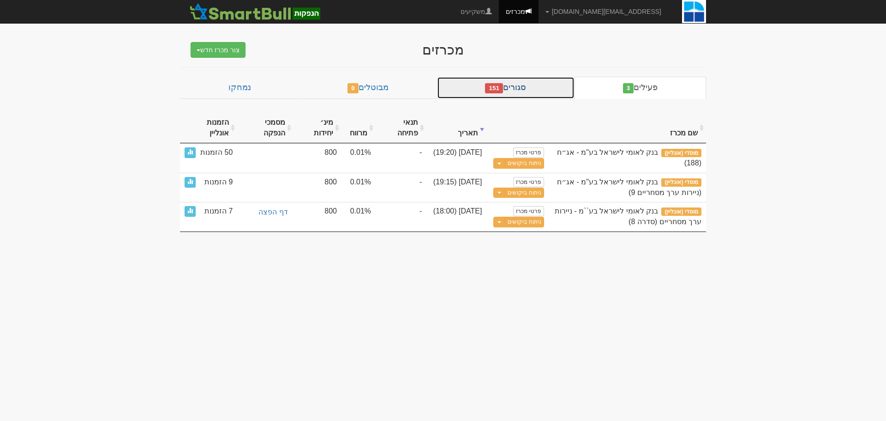
click at [565, 87] on link "סגורים 151" at bounding box center [506, 88] width 138 height 22
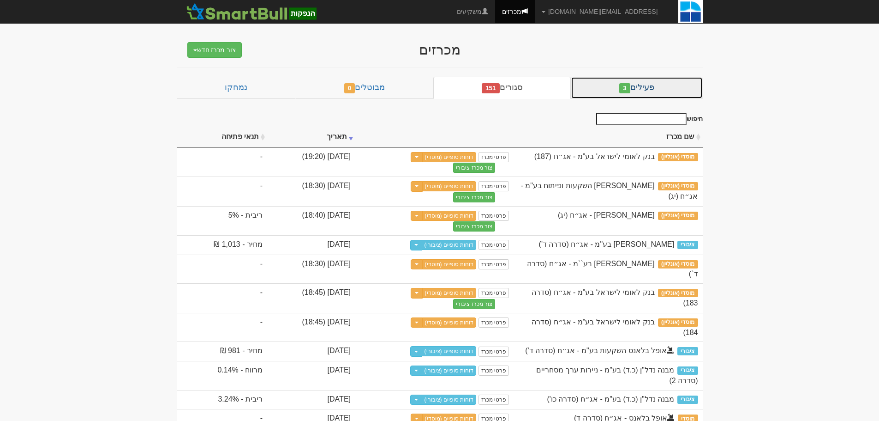
click at [617, 87] on link "פעילים 3" at bounding box center [637, 88] width 132 height 22
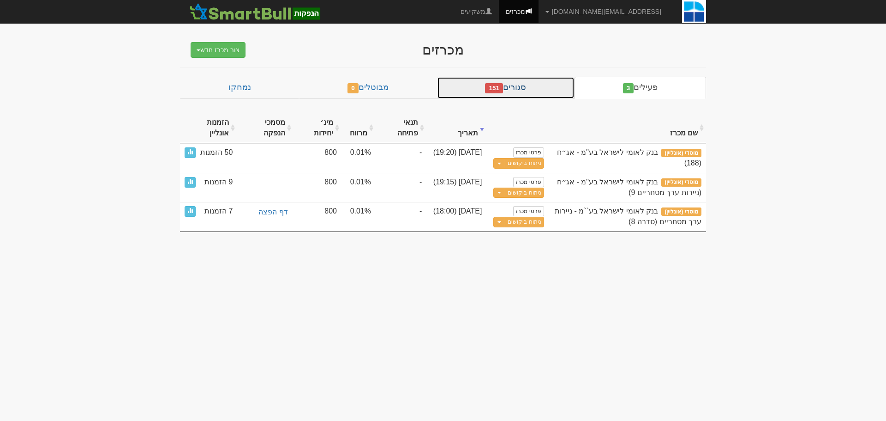
click at [539, 84] on link "סגורים 151" at bounding box center [506, 88] width 138 height 22
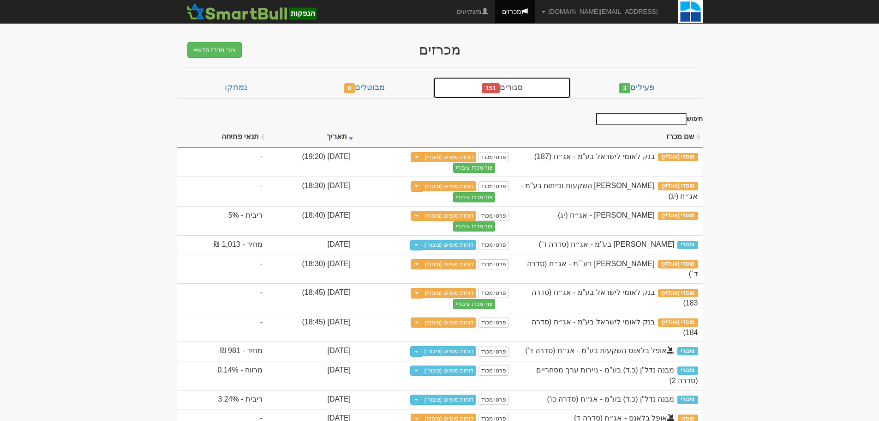
click at [509, 88] on link "סגורים 151" at bounding box center [502, 88] width 138 height 22
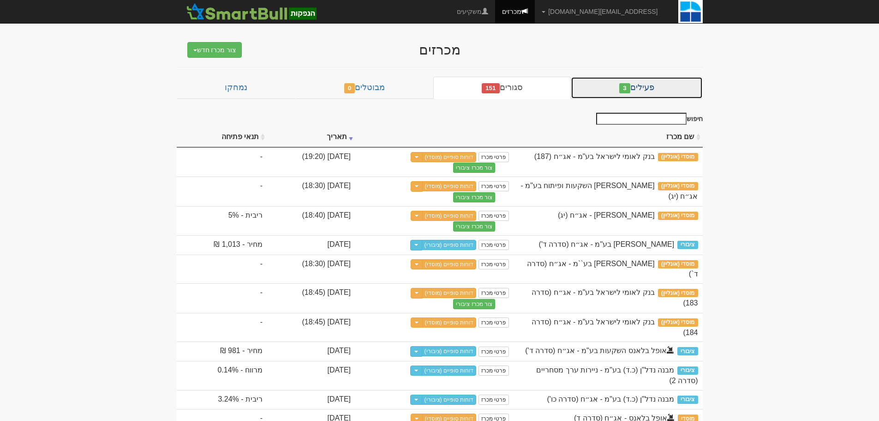
click at [601, 82] on link "פעילים 3" at bounding box center [637, 88] width 132 height 22
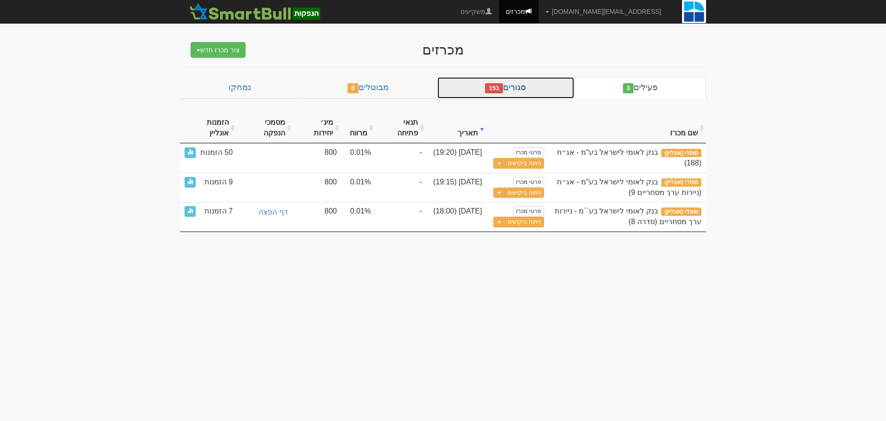
click at [551, 92] on link "סגורים 151" at bounding box center [506, 88] width 138 height 22
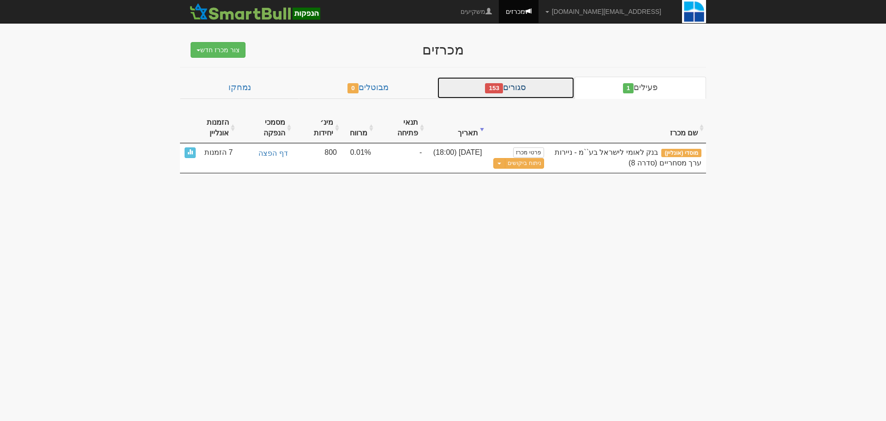
click at [522, 90] on link "סגורים 153" at bounding box center [506, 88] width 138 height 22
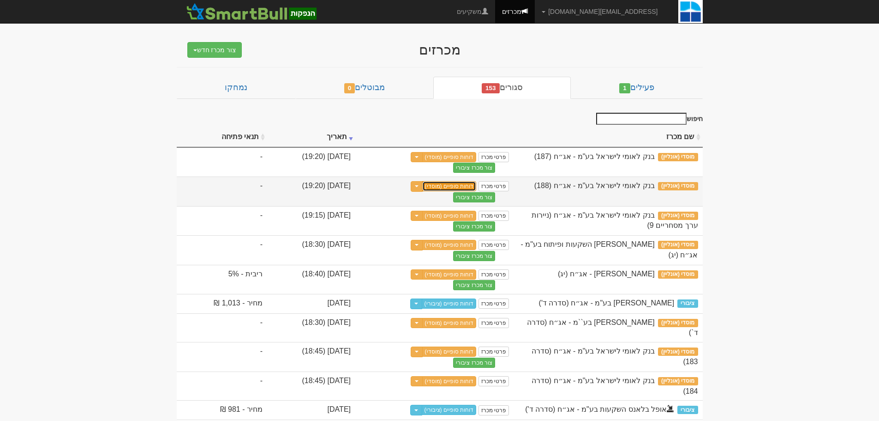
click at [477, 184] on link "דוחות סופיים (מוסדי)" at bounding box center [449, 186] width 54 height 10
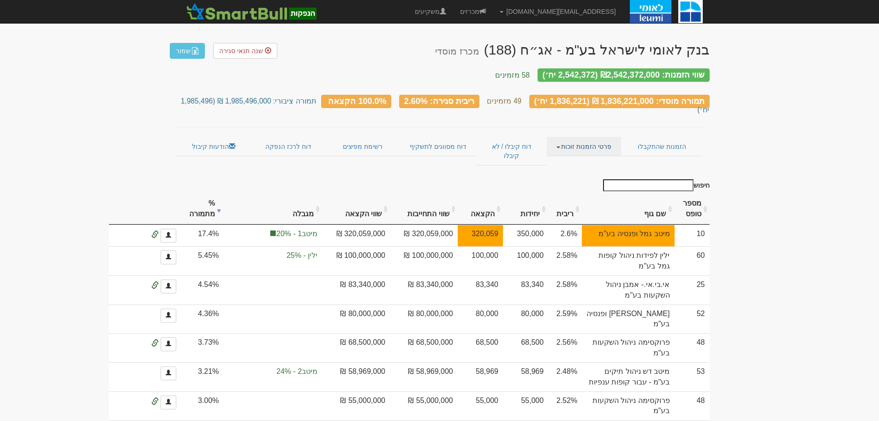
click at [560, 146] on span at bounding box center [559, 147] width 4 height 2
click at [569, 158] on link "אנשי קשר וחשבונות" at bounding box center [584, 164] width 73 height 12
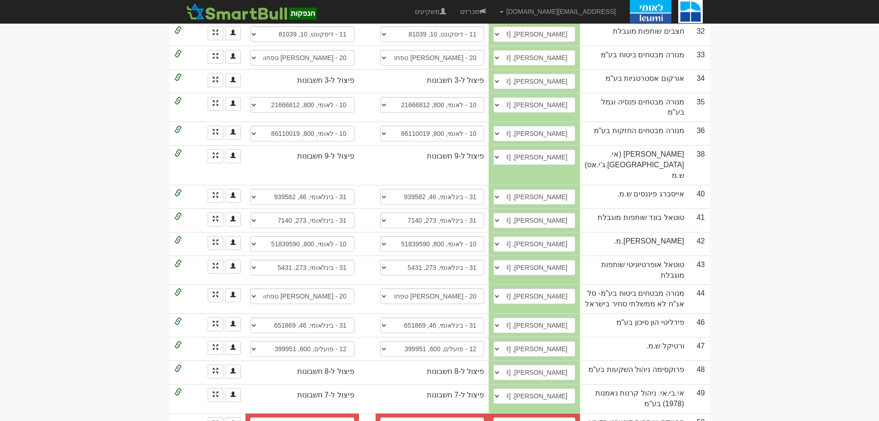
scroll to position [1152, 0]
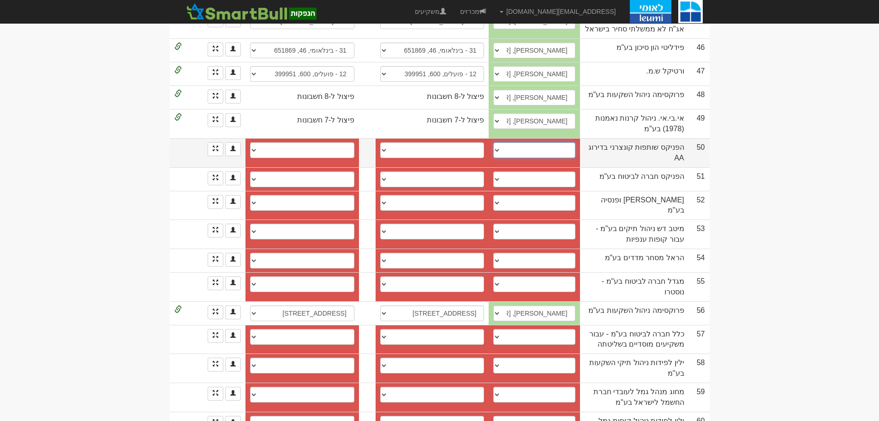
click at [509, 142] on select "עינת רגב, 0546870885, EinatR1@fnx.co.il עינת רגב, 054-6870885, einatr1@fnx.co.i…" at bounding box center [534, 150] width 82 height 16
select select "6580aa550f90daa3e0e0950f"
click at [507, 142] on select "עינת רגב, 0546870885, EinatR1@fnx.co.il עינת רגב, 054-6870885, einatr1@fnx.co.i…" at bounding box center [534, 150] width 82 height 16
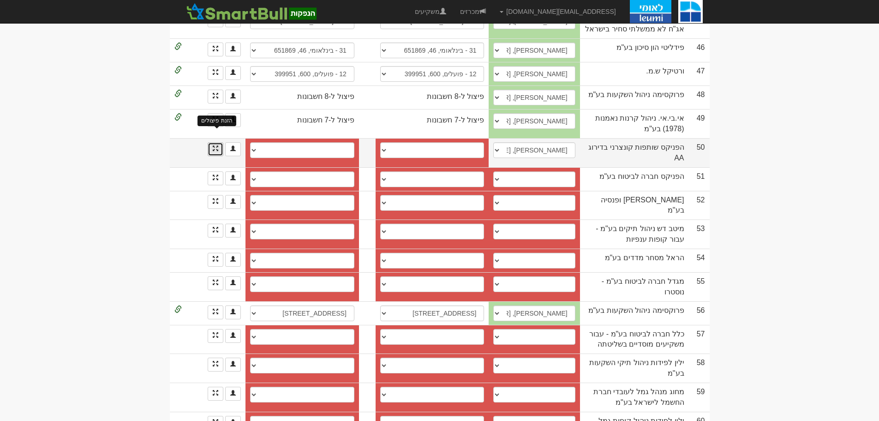
click at [213, 145] on span at bounding box center [216, 148] width 6 height 6
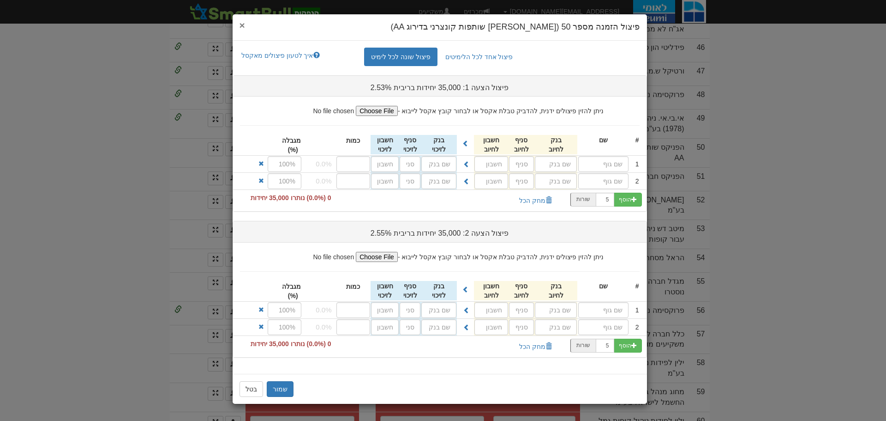
click at [244, 24] on span "×" at bounding box center [243, 25] width 6 height 11
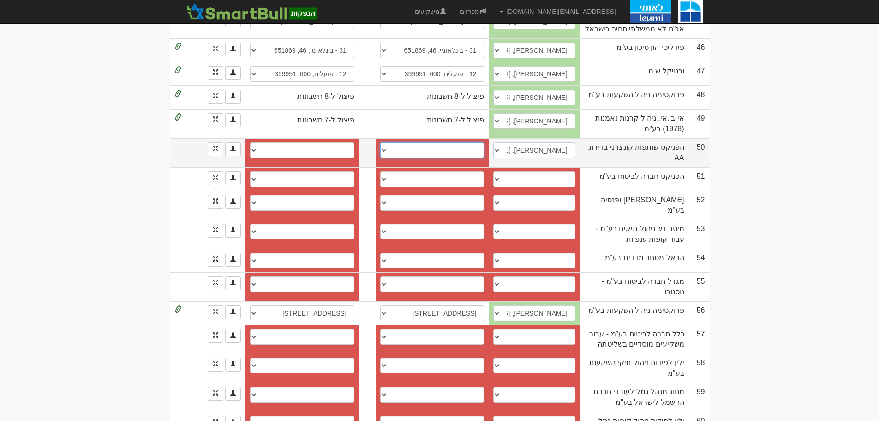
click at [389, 142] on select "פועלים (12), 600, 495225 פועלים (12), 600, 495225 חשבון חדש" at bounding box center [432, 150] width 104 height 16
select select "6580aa670f90daa3e0e0953d"
click at [387, 142] on select "פועלים (12), 600, 495225 פועלים (12), 600, 495225 חשבון חדש" at bounding box center [432, 150] width 104 height 16
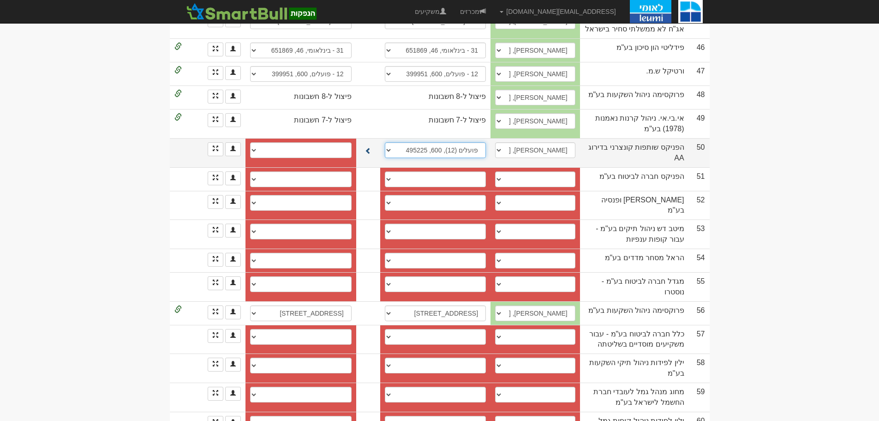
scroll to position [1157, 0]
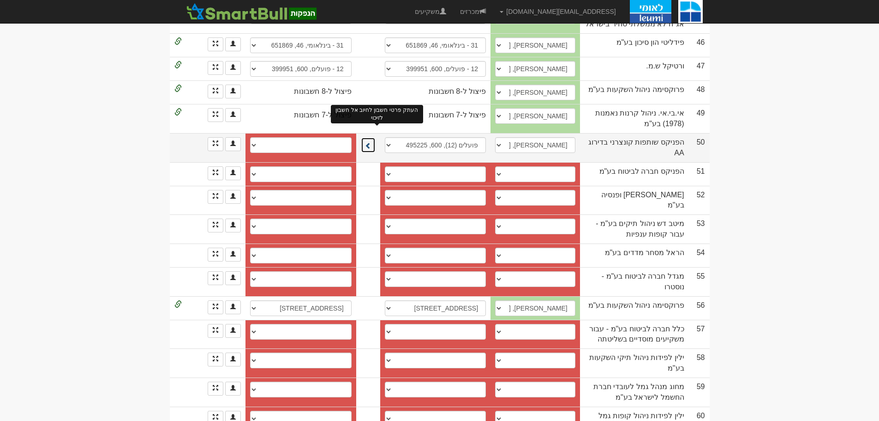
click at [372, 142] on span at bounding box center [368, 145] width 6 height 6
select select "6580aa6a0f90daa3e0e0954c"
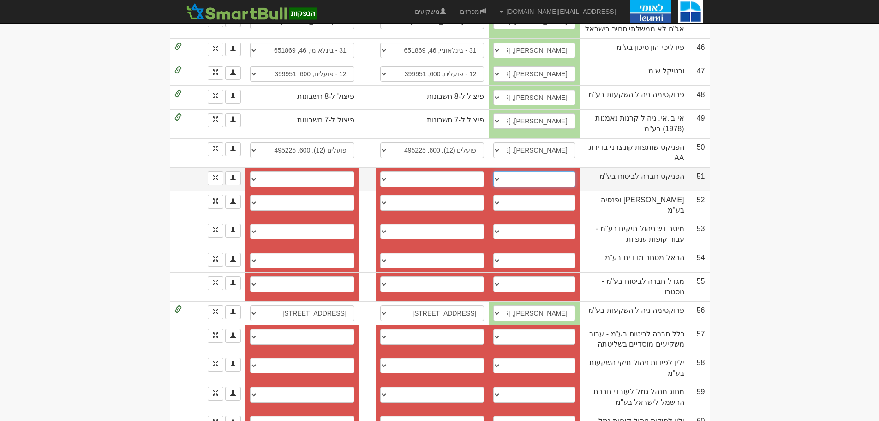
click at [511, 171] on select "גיא פרידלר, 03-7337977, guyf@fnx.co.il אייל טלמור, 054-3432872, eyalt1@fnx.co.i…" at bounding box center [534, 179] width 82 height 16
select select "66901742374cba5aeee4287c"
click at [507, 171] on select "גיא פרידלר, 03-7337977, guyf@fnx.co.il אייל טלמור, 054-3432872, eyalt1@fnx.co.i…" at bounding box center [534, 179] width 82 height 16
click at [391, 171] on select "לאומי, 876, 1866119 פועלים (12), 600, 642031 מזרחי (20), 61, 96204 מזרחי (20), …" at bounding box center [432, 179] width 104 height 16
select select "5e3bd72851c6e0000450ed72"
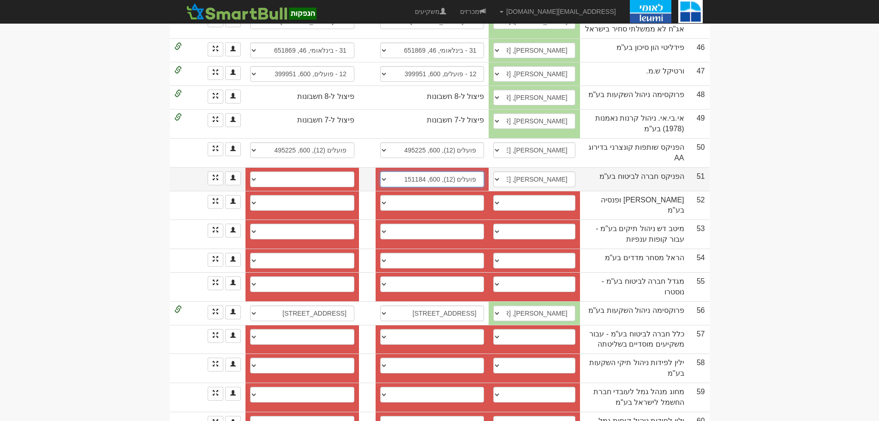
click at [387, 171] on select "לאומי, 876, 1866119 פועלים (12), 600, 642031 מזרחי (20), 61, 96204 מזרחי (20), …" at bounding box center [432, 179] width 104 height 16
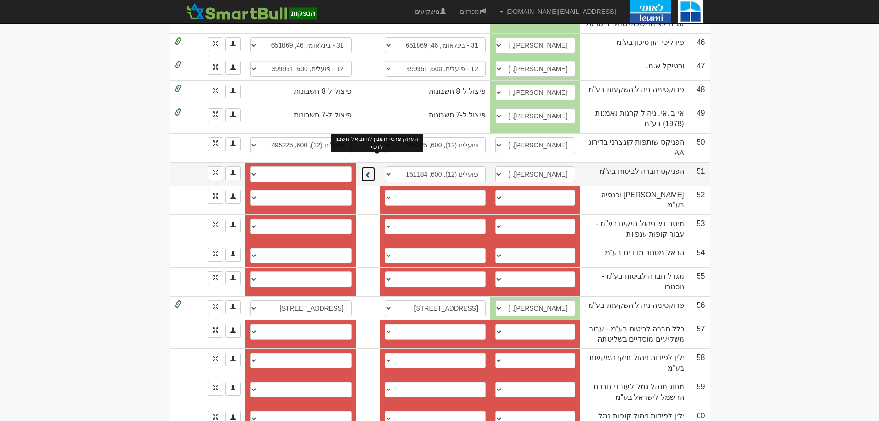
click at [372, 171] on span at bounding box center [368, 174] width 6 height 6
select select "5e3bd72a51c6e0000450ed73"
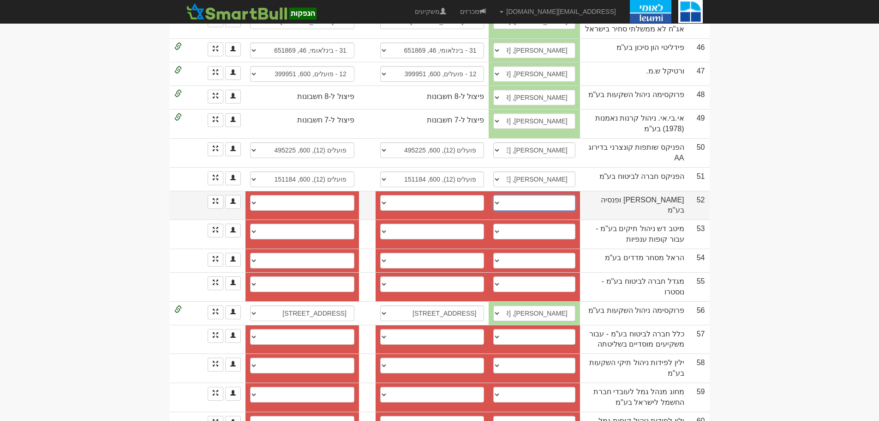
click at [509, 195] on select "אורי קרן, 0546800966, adi.cohen@more.co.il אפרת דלל, 052-3983360, efrat.dalaL@m…" at bounding box center [534, 203] width 82 height 16
select select "656edcf39d31ae0f3881c618"
click at [507, 195] on select "אורי קרן, 0546800966, adi.cohen@more.co.il אפרת דלל, 052-3983360, efrat.dalaL@m…" at bounding box center [534, 203] width 82 height 16
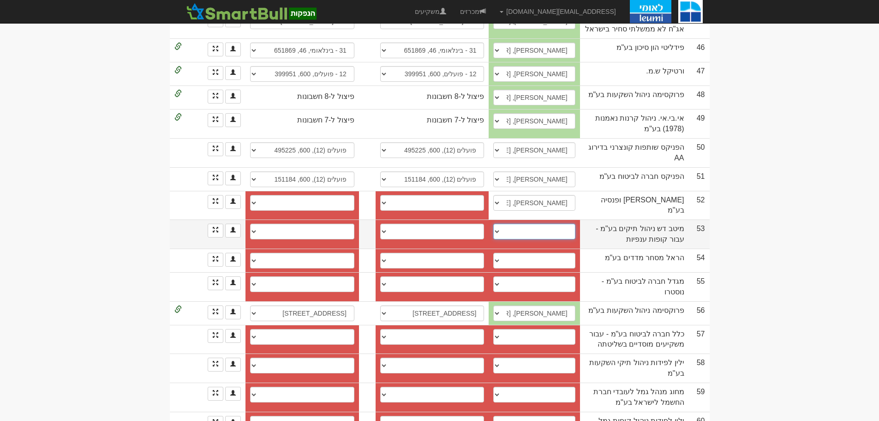
click at [511, 223] on select "עודד מנגר, 054-4355480, Oded.Manger@meitav.co.il צחי דביר, 054-6648885, tzachi.…" at bounding box center [534, 231] width 82 height 16
select select "637f67b84ddd656d09f15ddc"
click at [507, 223] on select "עודד מנגר, 054-4355480, Oded.Manger@meitav.co.il צחי דביר, 054-6648885, tzachi.…" at bounding box center [534, 231] width 82 height 16
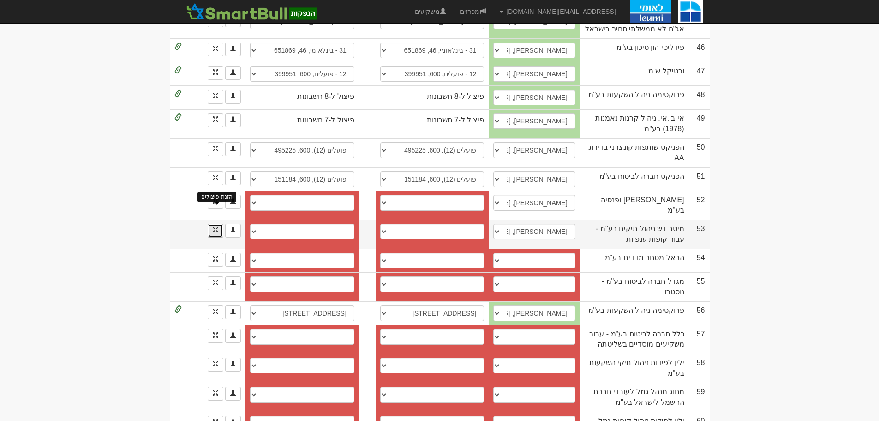
click at [218, 227] on span at bounding box center [216, 230] width 6 height 6
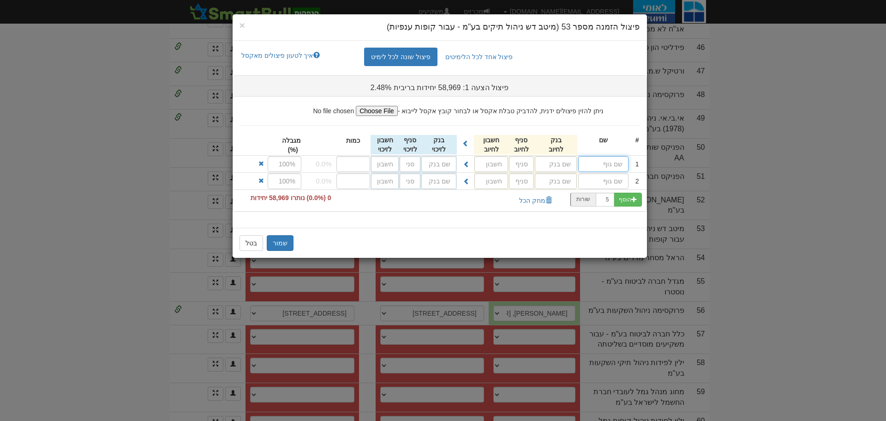
click at [601, 164] on input "text" at bounding box center [603, 164] width 50 height 16
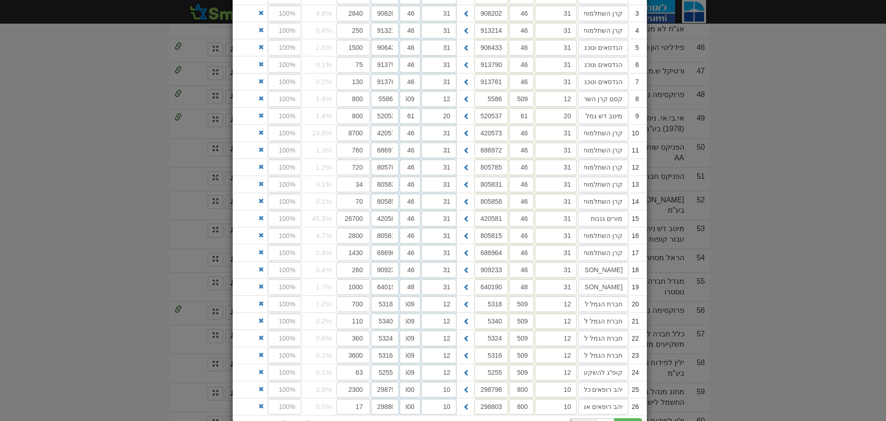
scroll to position [261, 0]
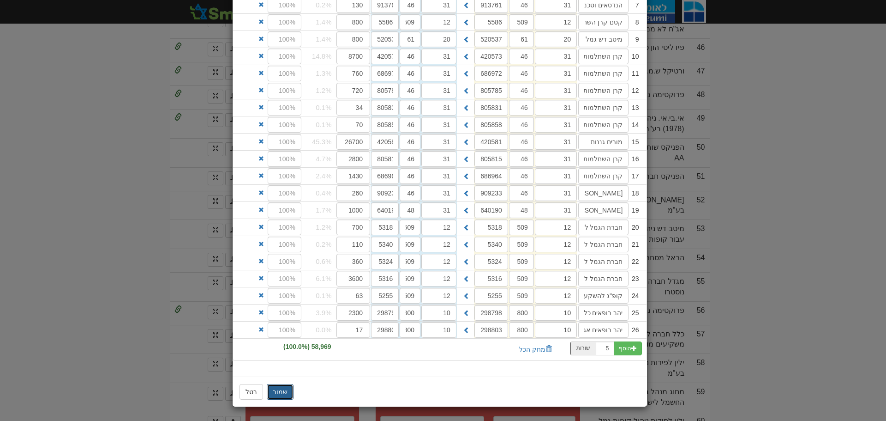
click at [285, 391] on button "שמור" at bounding box center [280, 392] width 27 height 16
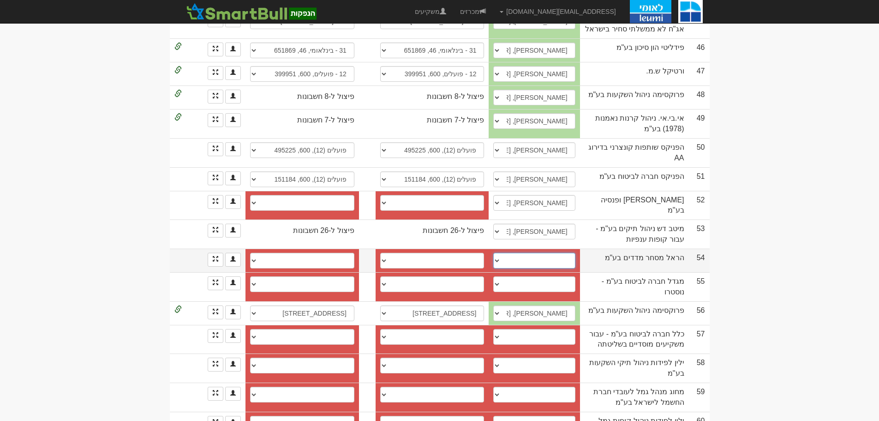
click at [511, 252] on select "נועם בצלאל, 054-8070735, noambt@harel-finance.co.il אלכס רובין, 052-5553893, al…" at bounding box center [534, 260] width 82 height 16
select select "68b87fbd9d55b9dccc2eacf1"
click at [507, 252] on select "נועם בצלאל, 054-8070735, noambt@harel-finance.co.il אלכס רובין, 052-5553893, al…" at bounding box center [534, 260] width 82 height 16
click at [211, 252] on link at bounding box center [216, 259] width 16 height 14
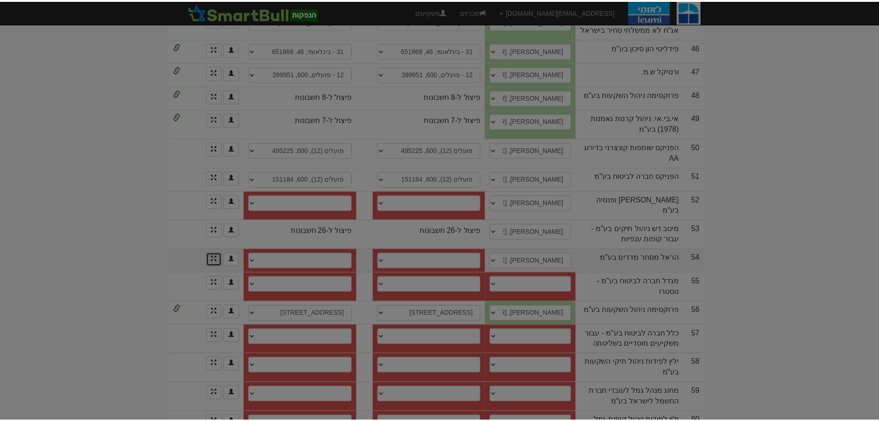
scroll to position [0, 0]
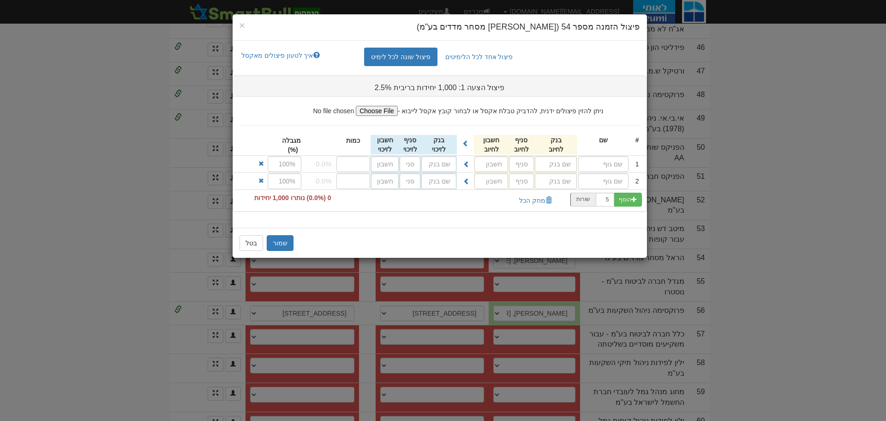
click at [239, 26] on div "× פיצול הזמנה מספר 54 (הראל מסחר מדדים בע"מ)" at bounding box center [440, 27] width 415 height 26
click at [244, 26] on span "×" at bounding box center [243, 25] width 6 height 11
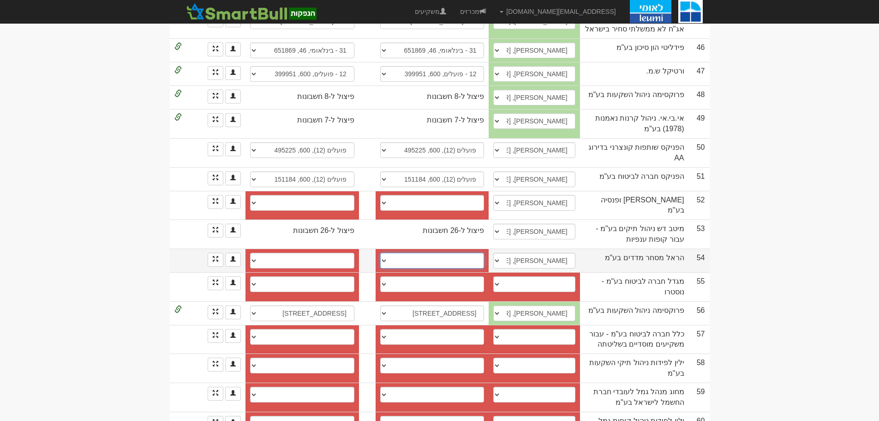
click at [390, 252] on select "בינלאומי (31), 046, 888023 חשבון חדש" at bounding box center [432, 260] width 104 height 16
select select "5ed53f8cc00fe80004b76dbd"
click at [387, 252] on select "בינלאומי (31), 046, 888023 חשבון חדש" at bounding box center [432, 260] width 104 height 16
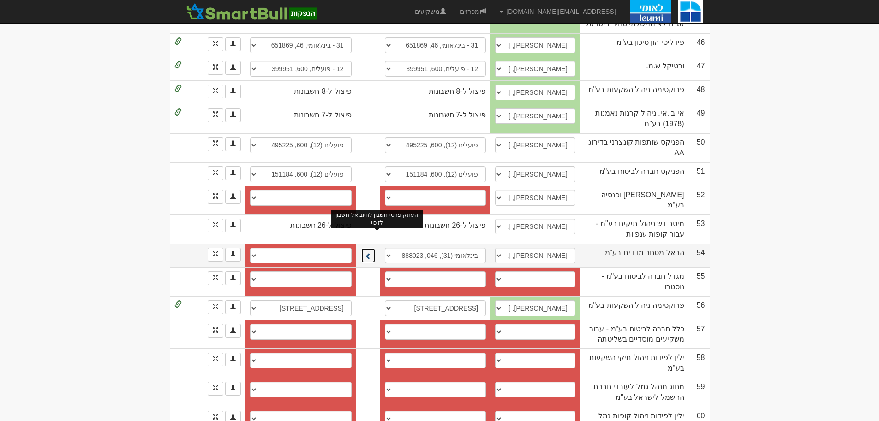
click at [372, 252] on span at bounding box center [368, 255] width 6 height 6
select select "5ed53f90c00fe80004b76dbe"
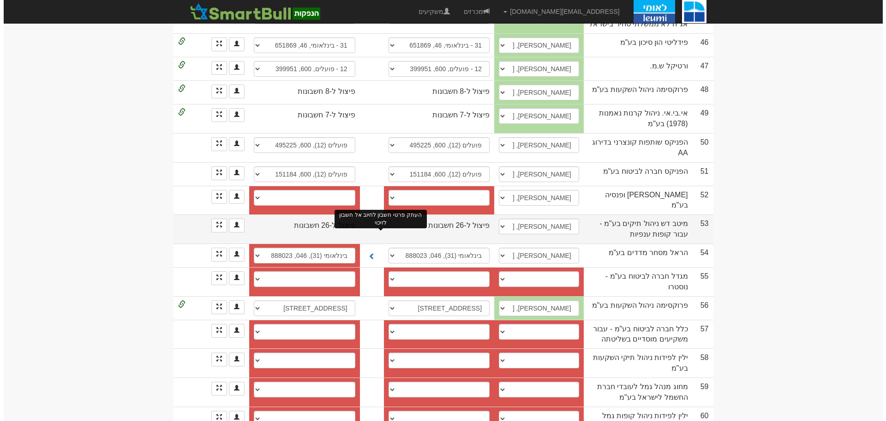
scroll to position [1152, 0]
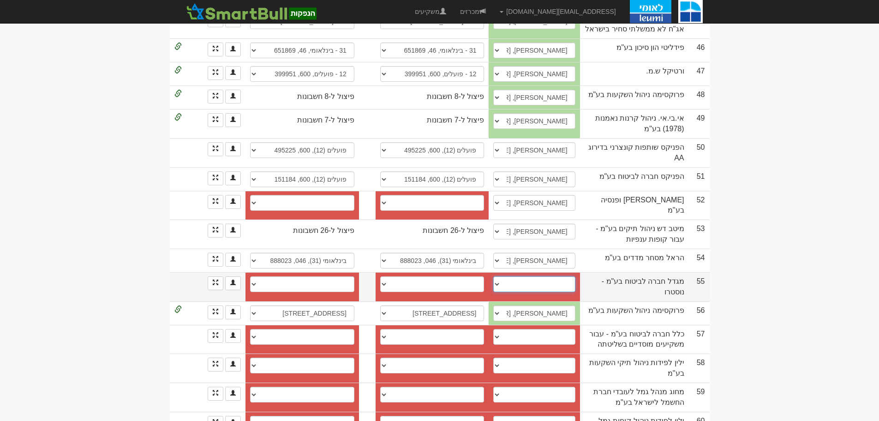
click at [512, 276] on select "מיכאל נבוט, 0547404349, shayben@migdal.co.il שי בנישו, 054-4297173, shayben@mig…" at bounding box center [534, 284] width 82 height 16
select select "62e018d92cd63cc0b19d6dfc"
click at [507, 276] on select "מיכאל נבוט, 0547404349, shayben@migdal.co.il שי בנישו, 054-4297173, shayben@mig…" at bounding box center [534, 284] width 82 height 16
click at [218, 276] on link at bounding box center [216, 283] width 16 height 14
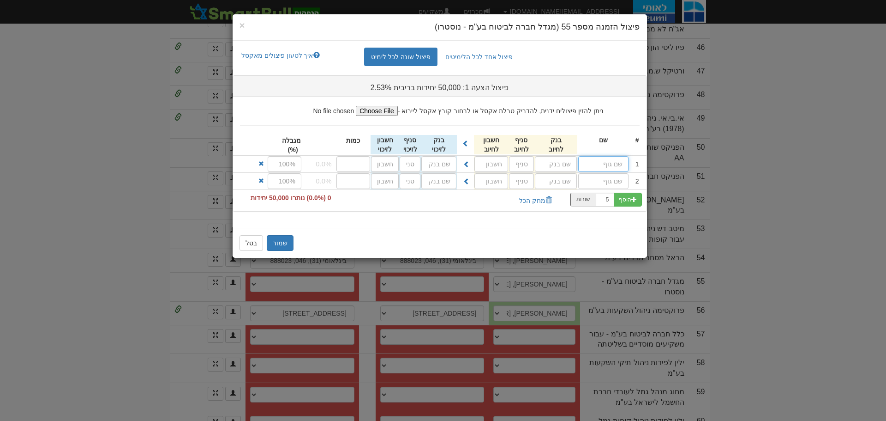
click at [588, 165] on input "text" at bounding box center [603, 164] width 50 height 16
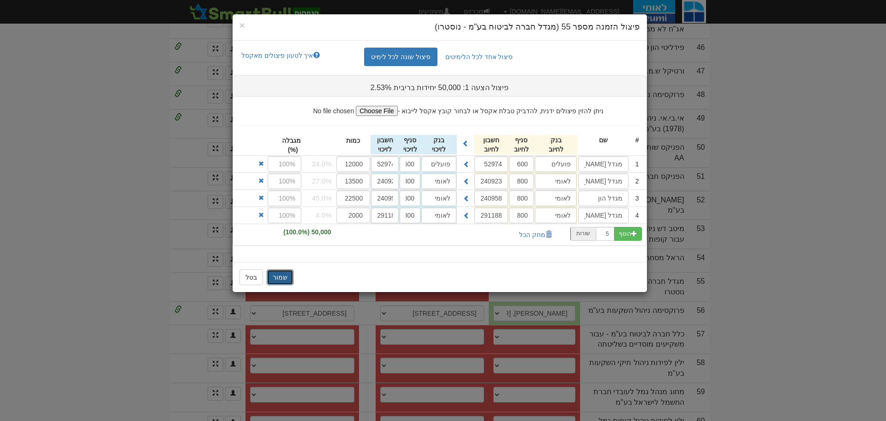
click at [284, 276] on button "שמור" at bounding box center [280, 277] width 27 height 16
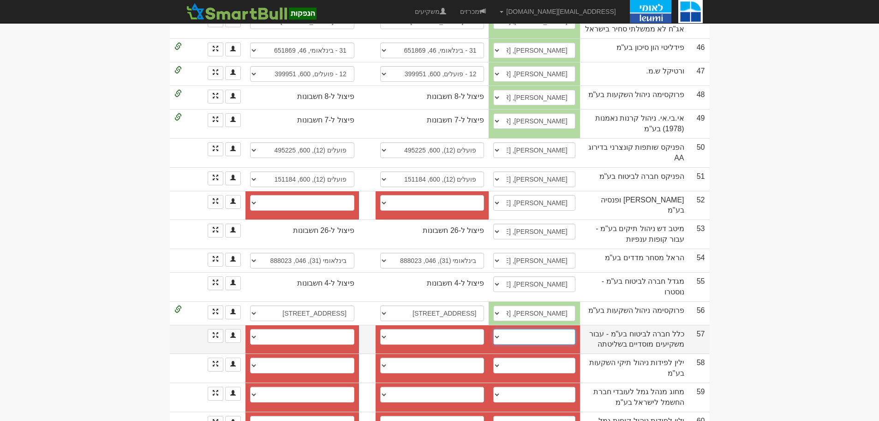
click at [514, 329] on select "קטי ברכה, 0546557155, kettyb@clal-ins.co.il ליאור מאיר, 054-2560002, liormei@cl…" at bounding box center [534, 337] width 82 height 16
select select "68b880069d55b9dccc2ead21"
click at [507, 329] on select "קטי ברכה, 0546557155, kettyb@clal-ins.co.il ליאור מאיר, 054-2560002, liormei@cl…" at bounding box center [534, 337] width 82 height 16
click at [216, 332] on span at bounding box center [216, 335] width 6 height 6
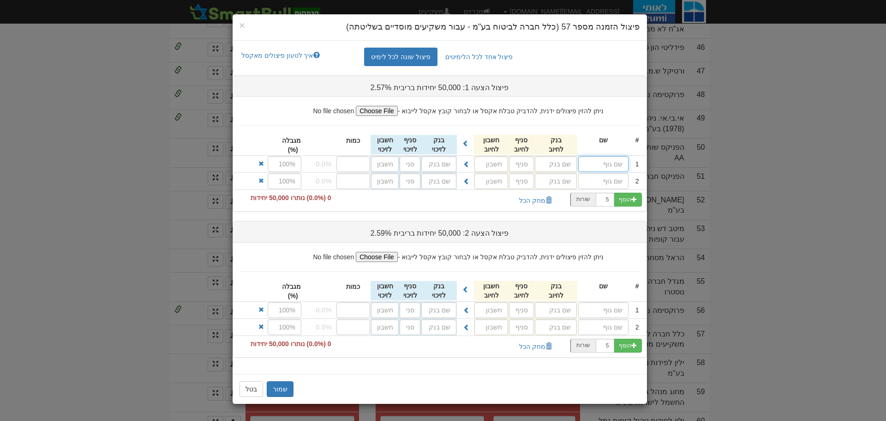
click at [602, 163] on input "text" at bounding box center [603, 164] width 50 height 16
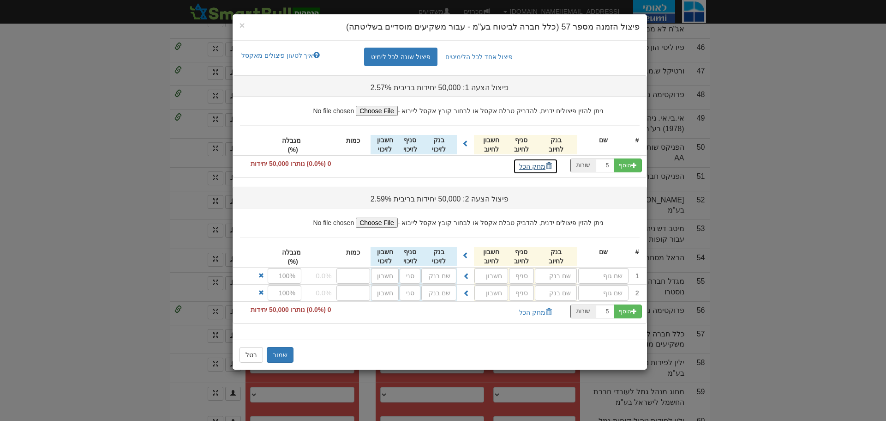
click at [535, 168] on button "מחק הכל" at bounding box center [535, 166] width 45 height 16
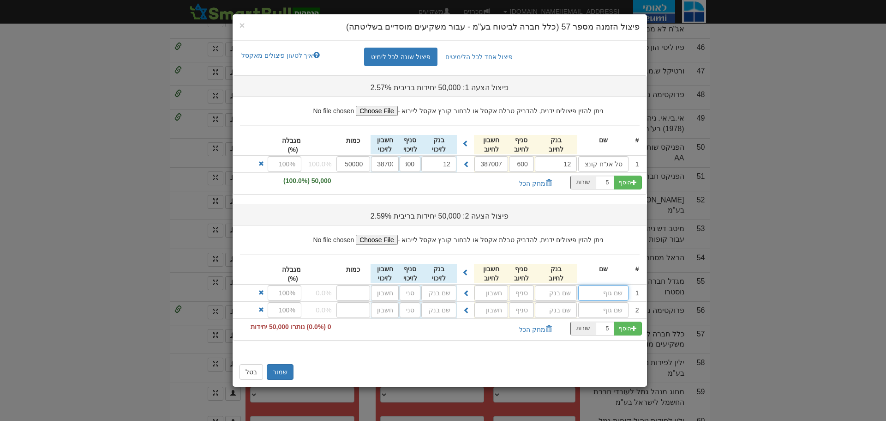
click at [609, 289] on input "text" at bounding box center [603, 293] width 50 height 16
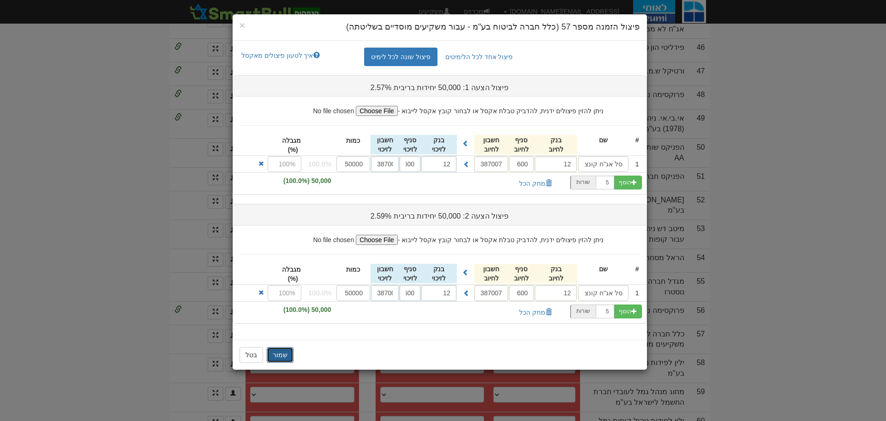
click at [278, 352] on button "שמור" at bounding box center [280, 355] width 27 height 16
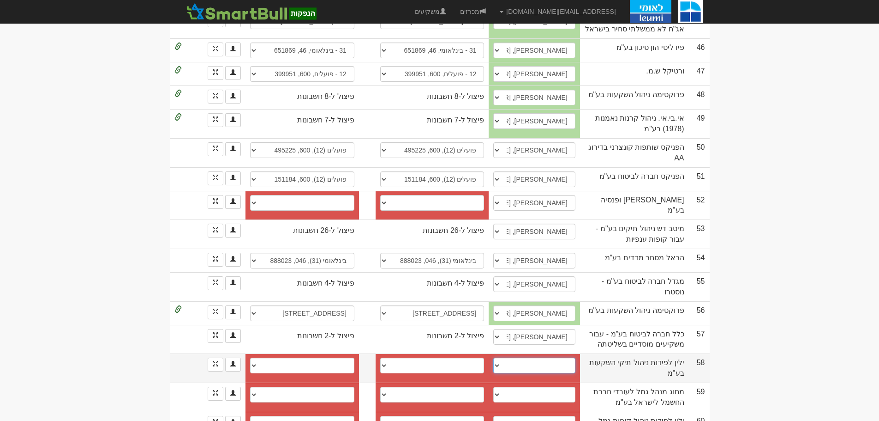
click at [512, 357] on select "אור פריש, 0548002014, frish@yl-invest.co.il דוד אלטרמן, 0545858084, davidal@yl-…" at bounding box center [534, 365] width 82 height 16
select select "623a312e8d6f768cf10ddfc8"
click at [507, 357] on select "אור פריש, 0548002014, frish@yl-invest.co.il דוד אלטרמן, 0545858084, davidal@yl-…" at bounding box center [534, 365] width 82 height 16
click at [214, 357] on link at bounding box center [216, 364] width 16 height 14
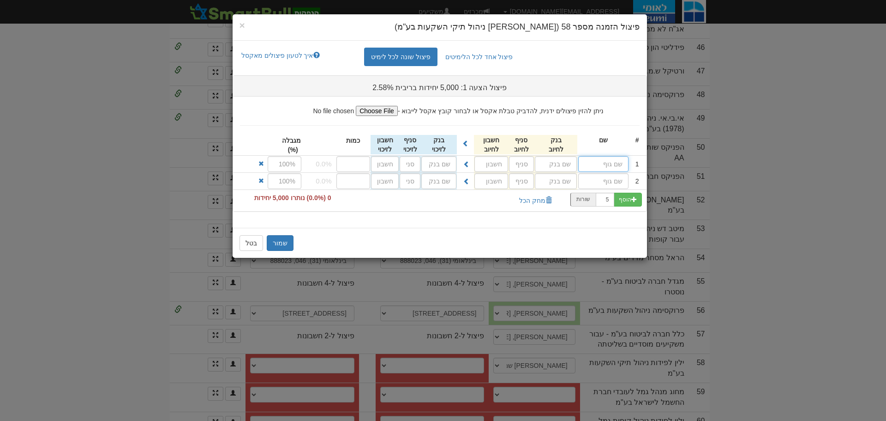
click at [591, 162] on input "text" at bounding box center [603, 164] width 50 height 16
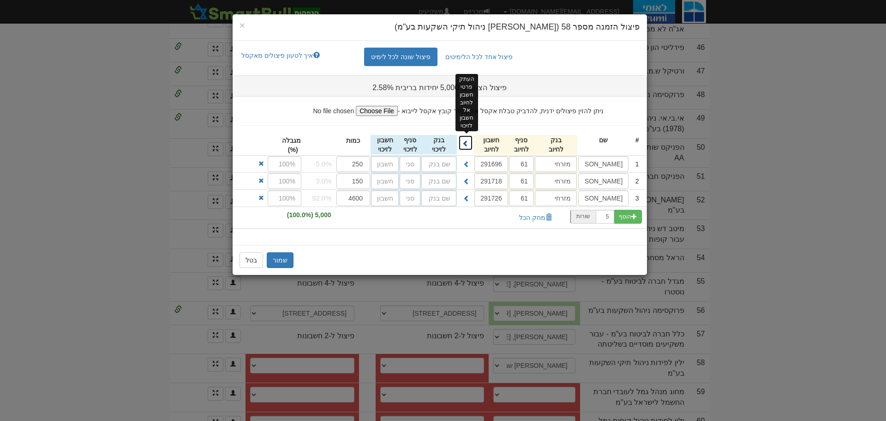
click at [463, 143] on span at bounding box center [466, 143] width 6 height 6
type input "מזרחי"
type input "61"
type input "291696"
type input "מזרחי"
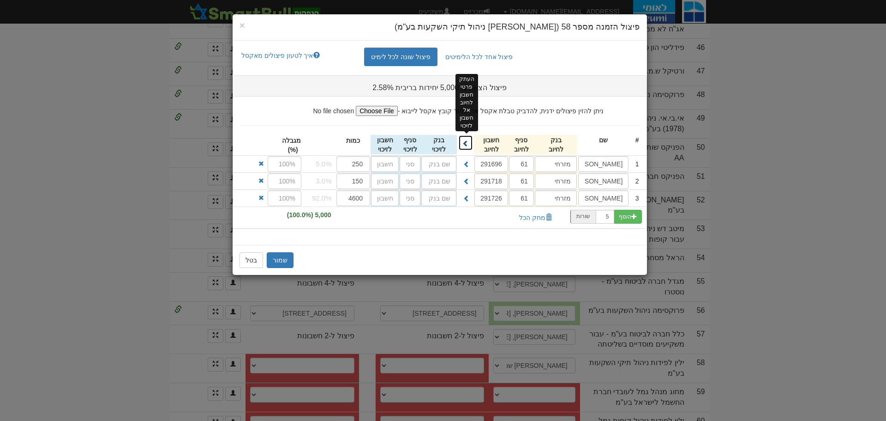
type input "61"
type input "291718"
type input "מזרחי"
type input "61"
type input "291726"
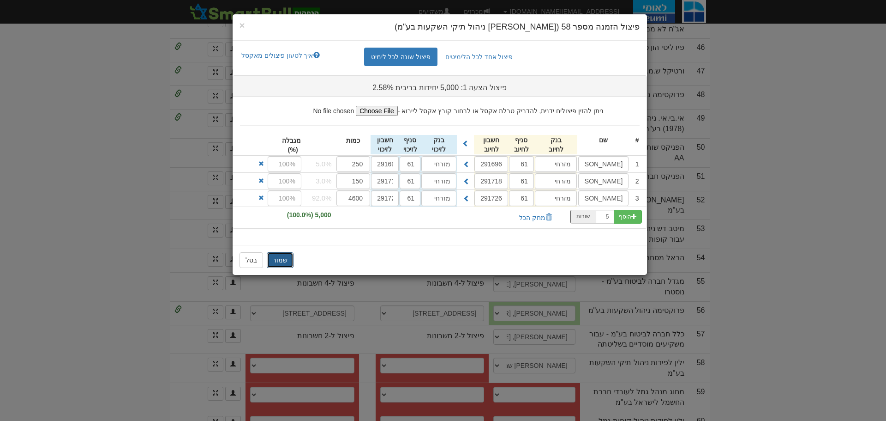
click at [282, 258] on button "שמור" at bounding box center [280, 260] width 27 height 16
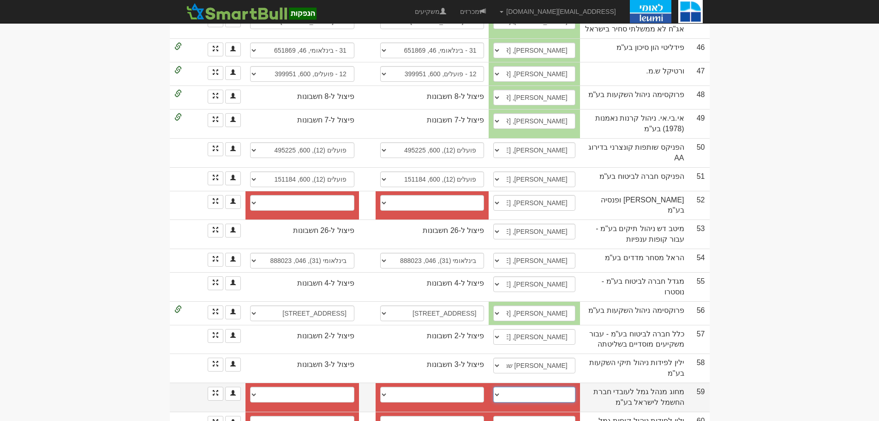
click at [512, 386] on select "לירון הראל, 054-3343347, lironh@yl-invest.co.il עמרי שם טוב, 050-2437077, omris…" at bounding box center [534, 394] width 82 height 16
select select "60be4ed84477760004c429a8"
click at [507, 386] on select "לירון הראל, 054-3343347, lironh@yl-invest.co.il עמרי שם טוב, 050-2437077, omris…" at bounding box center [534, 394] width 82 height 16
click at [217, 390] on span at bounding box center [216, 393] width 6 height 6
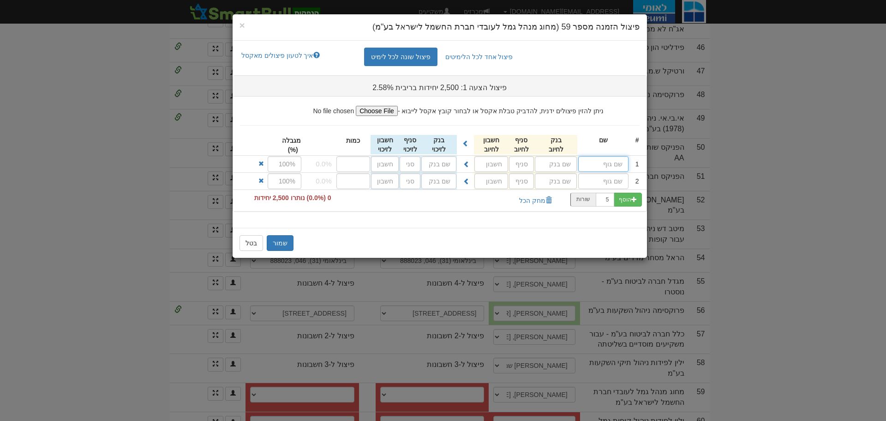
click at [596, 160] on input "text" at bounding box center [603, 164] width 50 height 16
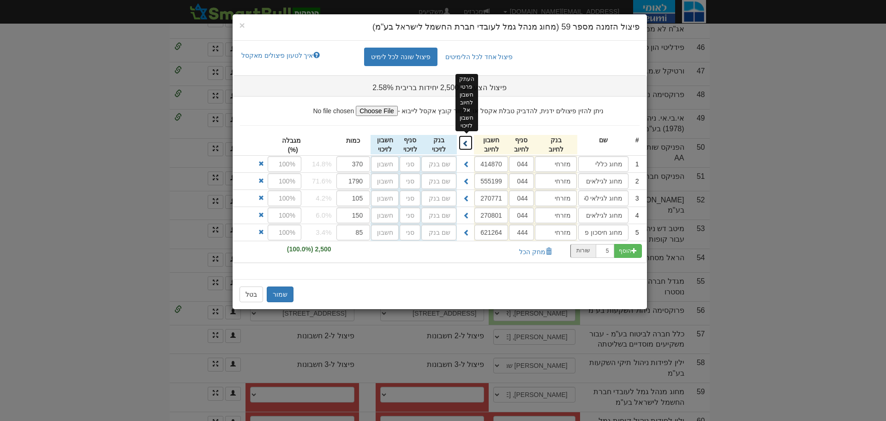
click at [465, 145] on span at bounding box center [466, 143] width 6 height 6
type input "מזרחי"
type input "044"
type input "414870"
type input "מזרחי"
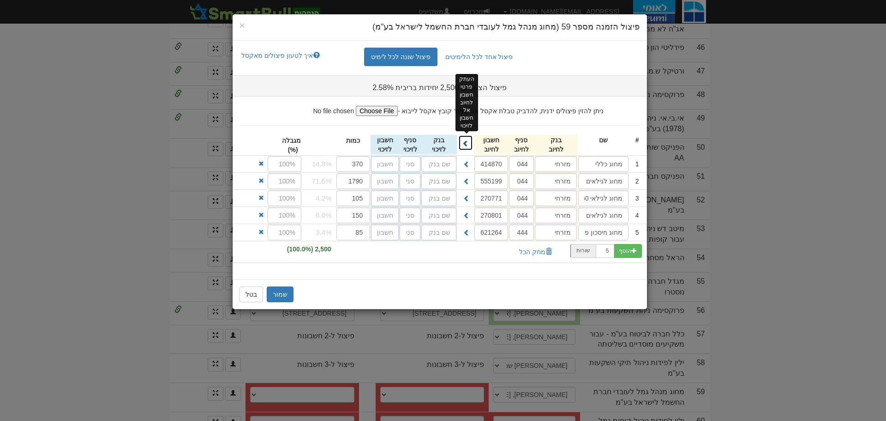
type input "044"
type input "555199"
type input "מזרחי"
type input "044"
type input "270771"
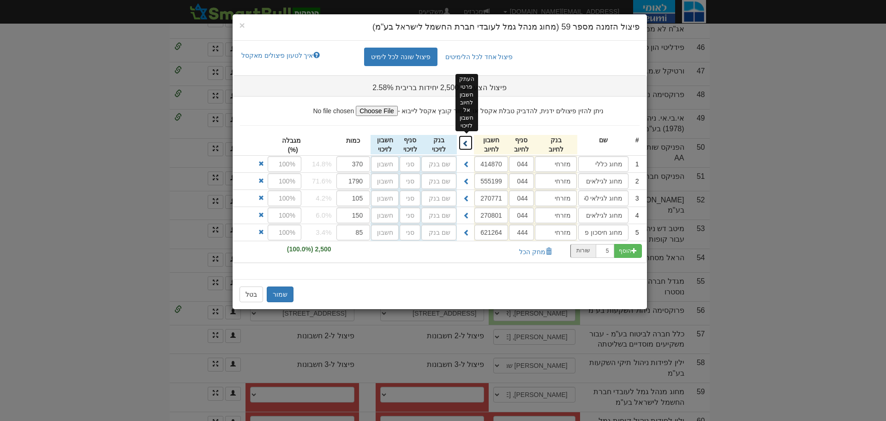
type input "מזרחי"
type input "044"
type input "270801"
type input "מזרחי"
type input "444"
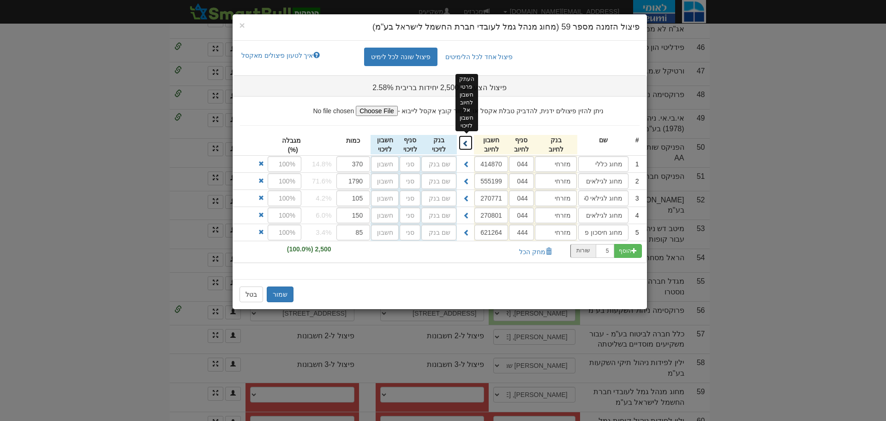
type input "621264"
click at [280, 291] on button "שמור" at bounding box center [280, 294] width 27 height 16
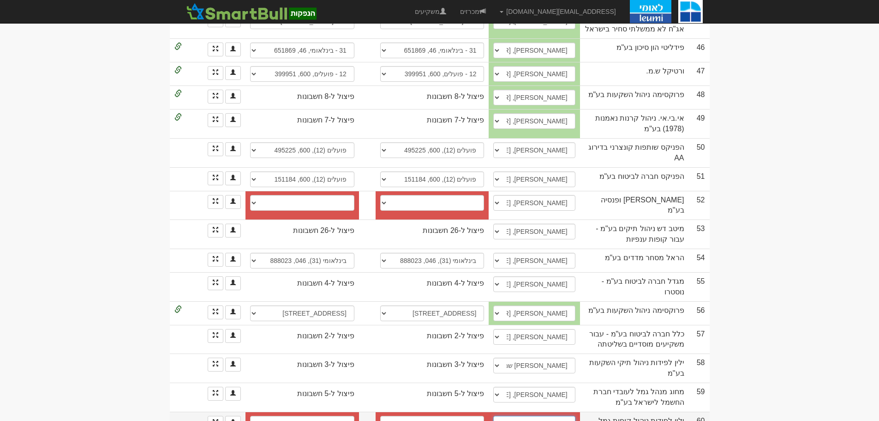
click at [511, 415] on select "איתי/ רן, 03-7132359 03-7118444, rinat@yl-invest.co.il כרמל , 054-6750088, carm…" at bounding box center [534, 423] width 82 height 16
select select "656e13cf2c8a26a9e41ce79c"
click at [507, 415] on select "איתי/ רן, 03-7132359 03-7118444, rinat@yl-invest.co.il כרמל , 054-6750088, carm…" at bounding box center [534, 423] width 82 height 16
click at [212, 415] on link at bounding box center [216, 422] width 16 height 14
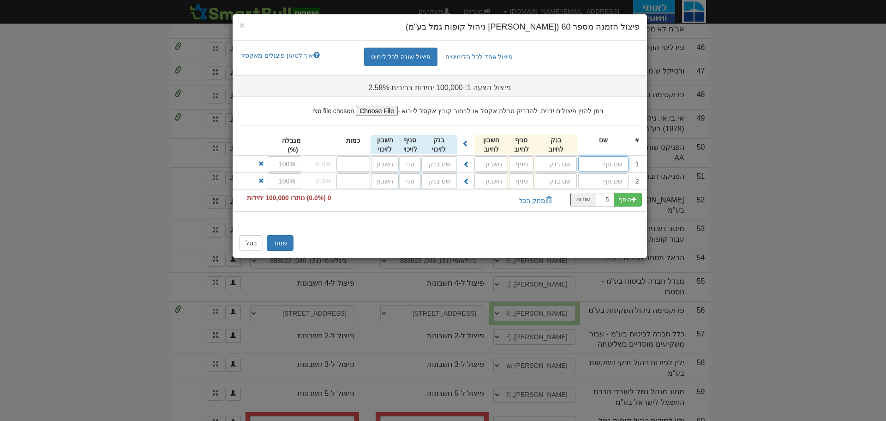
click at [589, 165] on input "text" at bounding box center [603, 164] width 50 height 16
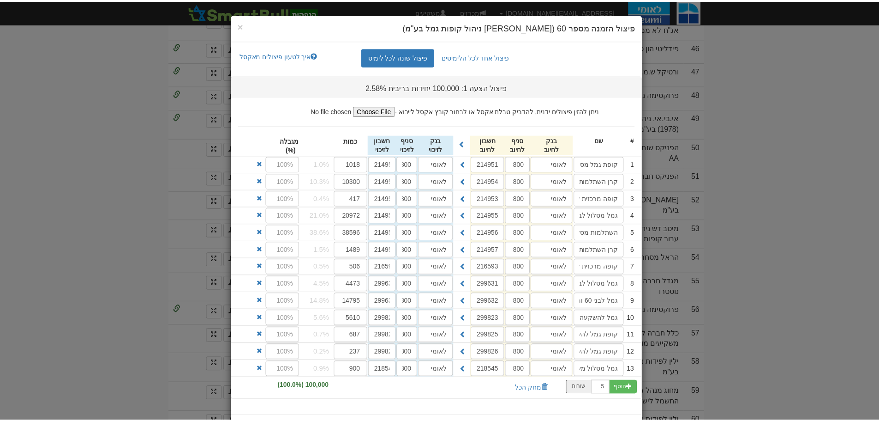
scroll to position [39, 0]
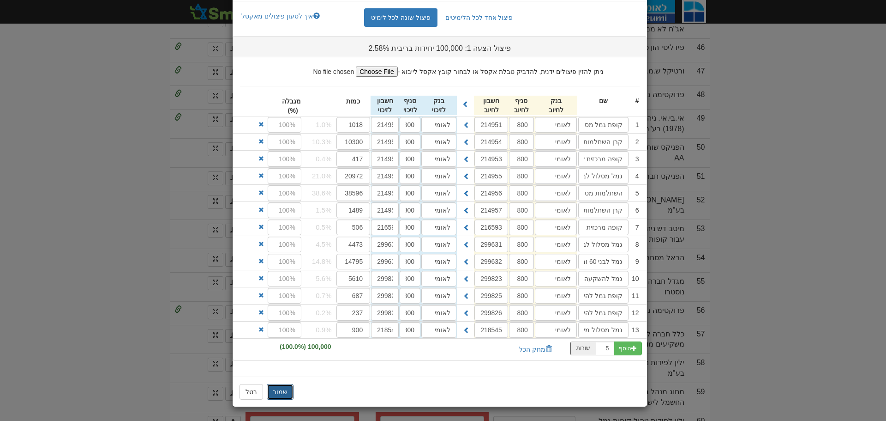
click at [285, 389] on button "שמור" at bounding box center [280, 392] width 27 height 16
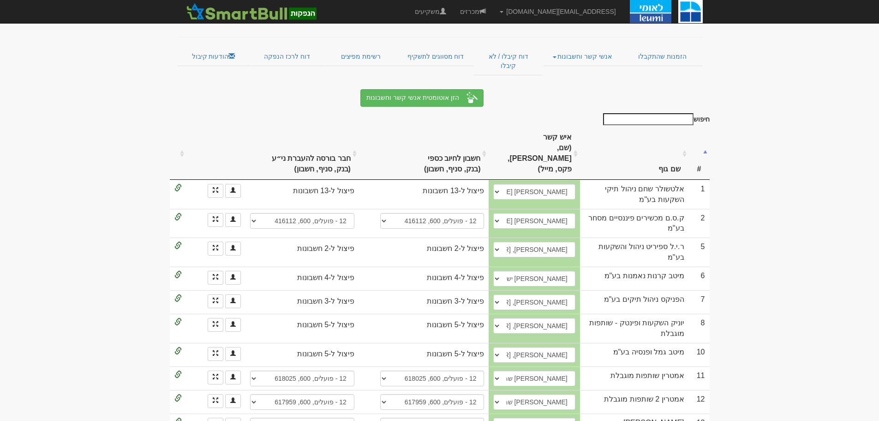
scroll to position [0, 0]
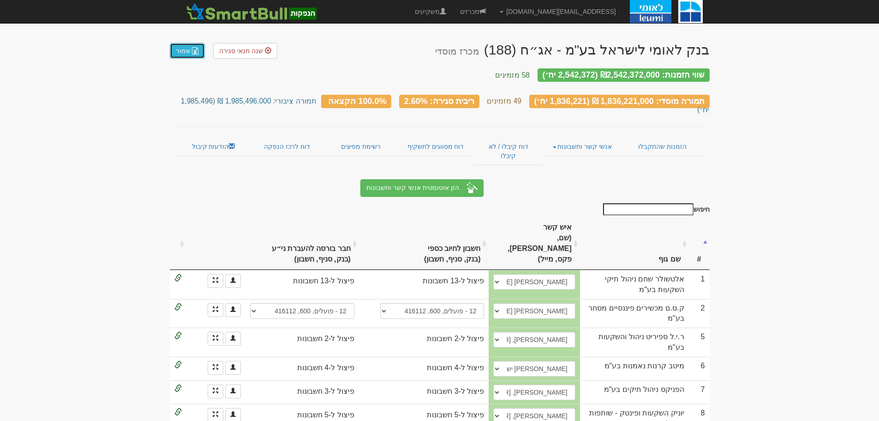
click at [188, 51] on link "שמור" at bounding box center [187, 51] width 35 height 16
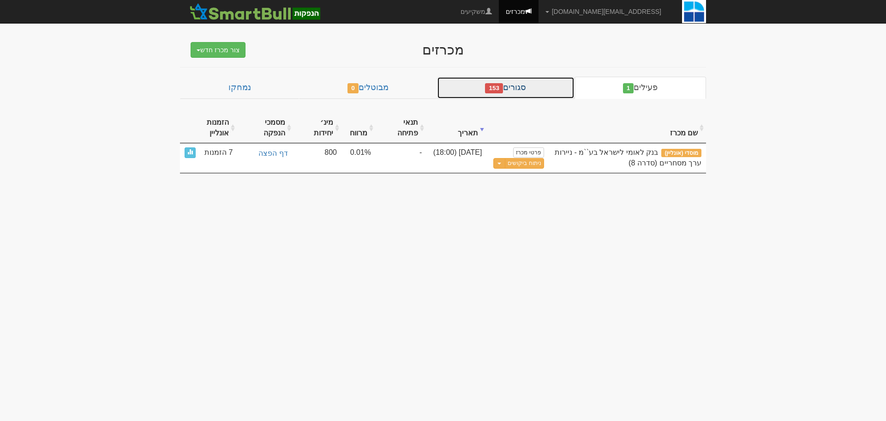
click at [544, 90] on link "סגורים 153" at bounding box center [506, 88] width 138 height 22
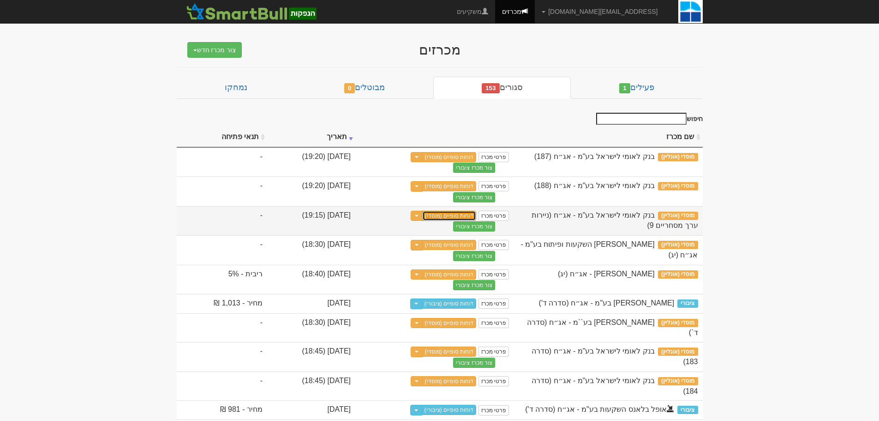
click at [477, 216] on link "דוחות סופיים (מוסדי)" at bounding box center [449, 215] width 54 height 10
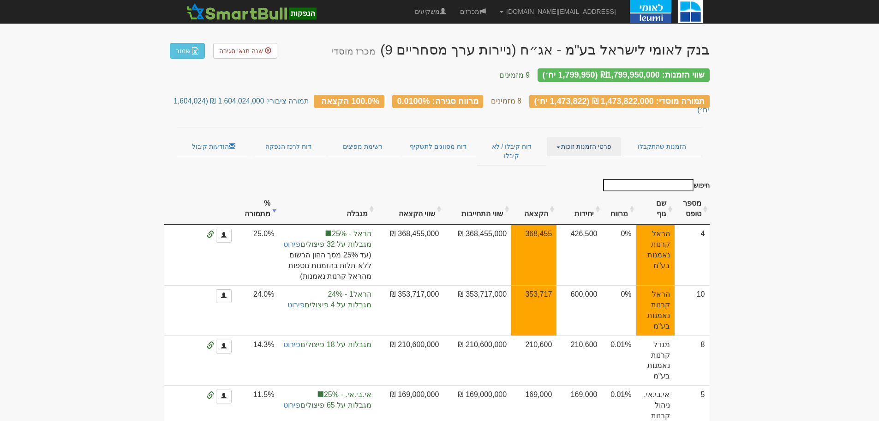
click at [602, 137] on link "פרטי הזמנות זוכות" at bounding box center [584, 146] width 74 height 19
click at [585, 158] on link "אנשי קשר וחשבונות" at bounding box center [584, 164] width 73 height 12
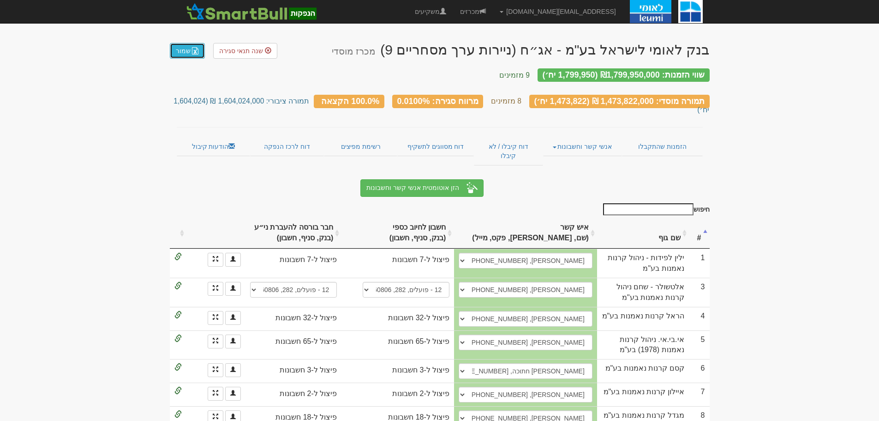
click at [189, 49] on link "שמור" at bounding box center [187, 51] width 35 height 16
click at [178, 50] on link "שמור" at bounding box center [187, 51] width 35 height 16
